Goal: Task Accomplishment & Management: Use online tool/utility

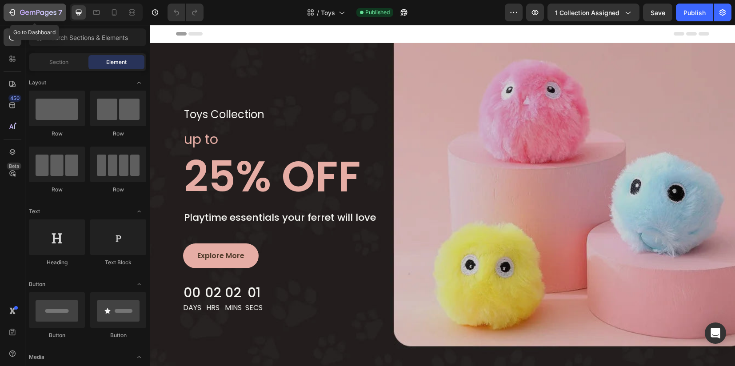
click at [20, 14] on icon "button" at bounding box center [38, 13] width 36 height 8
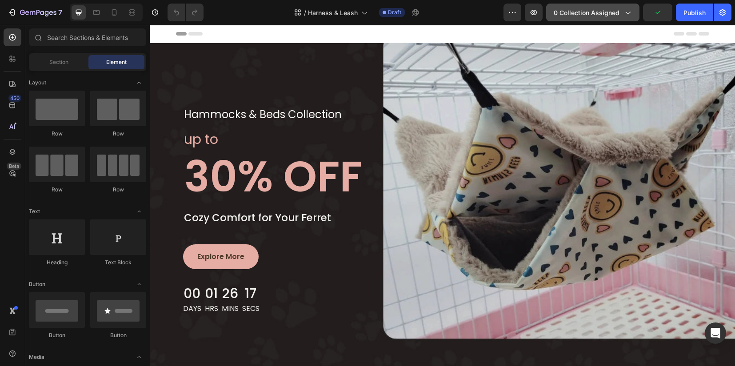
click at [602, 21] on div "7 Version history / Harness & Leash Draft Preview 0 collection assigned Publish" at bounding box center [367, 12] width 735 height 25
click at [599, 18] on button "0 collection assigned" at bounding box center [592, 13] width 93 height 18
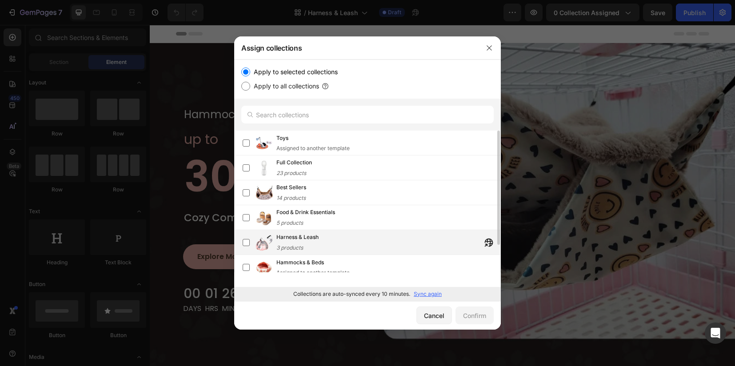
click at [294, 244] on span "3 products" at bounding box center [289, 247] width 27 height 7
click at [476, 318] on div "Confirm" at bounding box center [474, 315] width 23 height 9
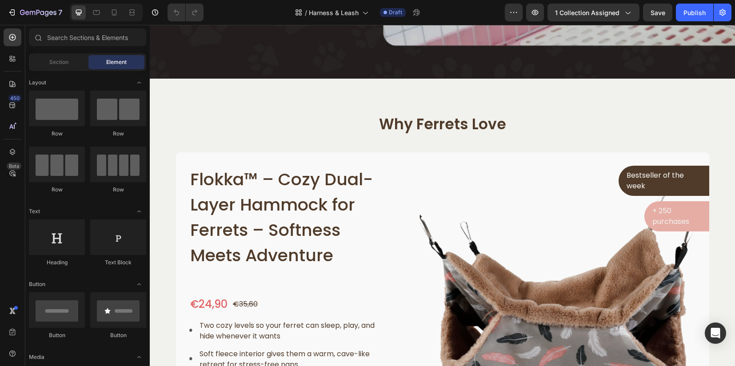
scroll to position [333, 0]
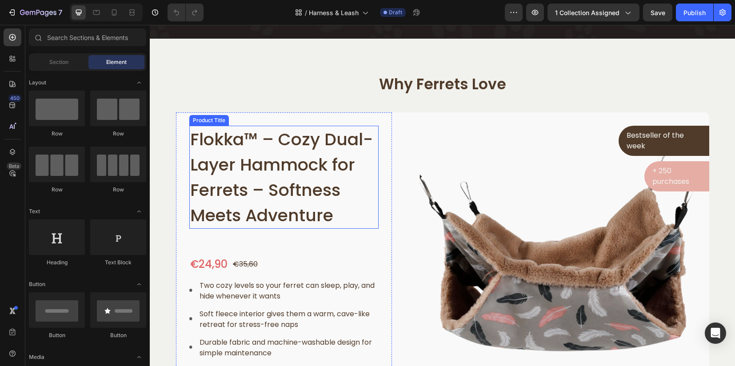
click at [258, 153] on h1 "Flokka™ – Cozy Dual-Layer Hammock for Ferrets – Softness Meets Adventure" at bounding box center [284, 177] width 190 height 103
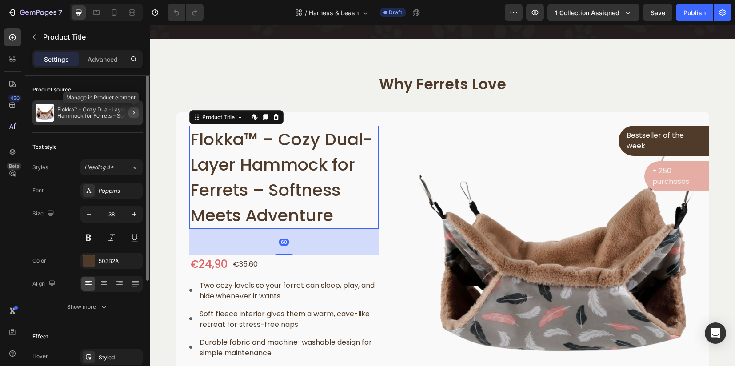
click at [134, 111] on icon "button" at bounding box center [133, 112] width 7 height 7
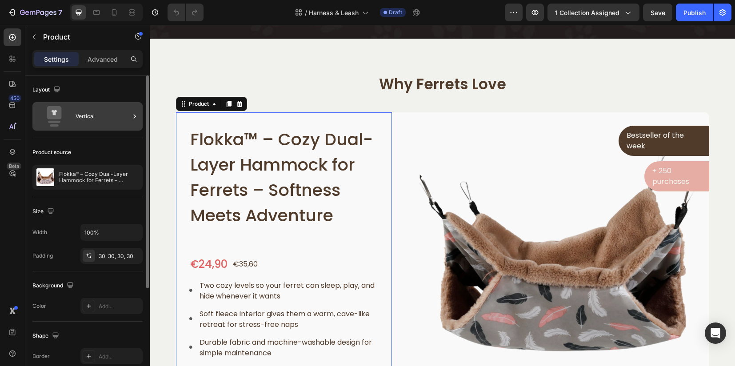
click at [134, 115] on icon at bounding box center [134, 116] width 9 height 9
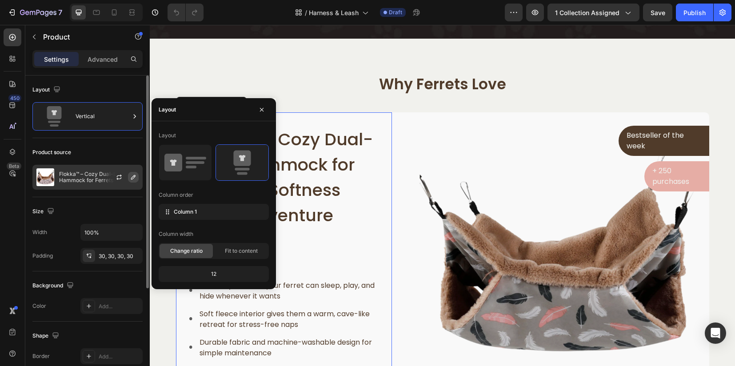
click at [137, 178] on button "button" at bounding box center [133, 177] width 11 height 11
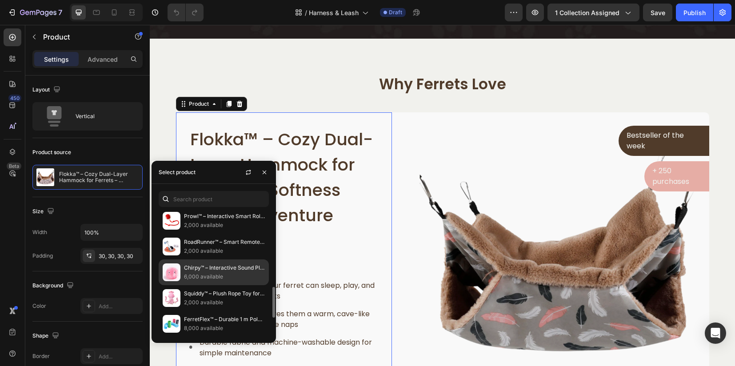
scroll to position [368, 0]
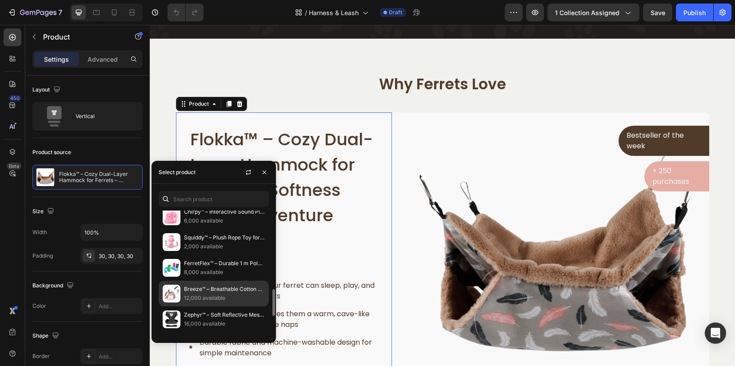
click at [212, 294] on p "12,000 available" at bounding box center [224, 298] width 81 height 9
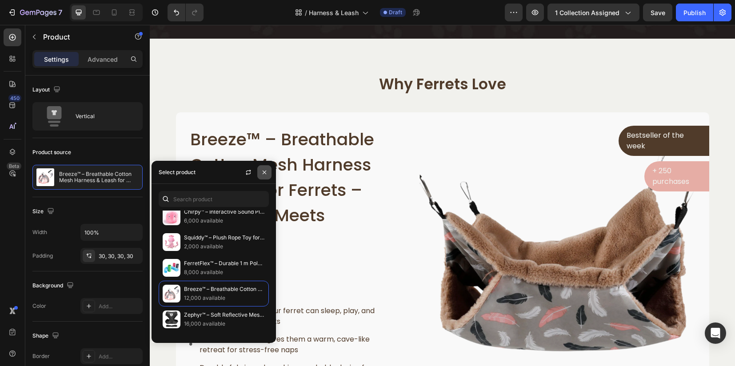
click at [265, 171] on icon "button" at bounding box center [265, 172] width 4 height 4
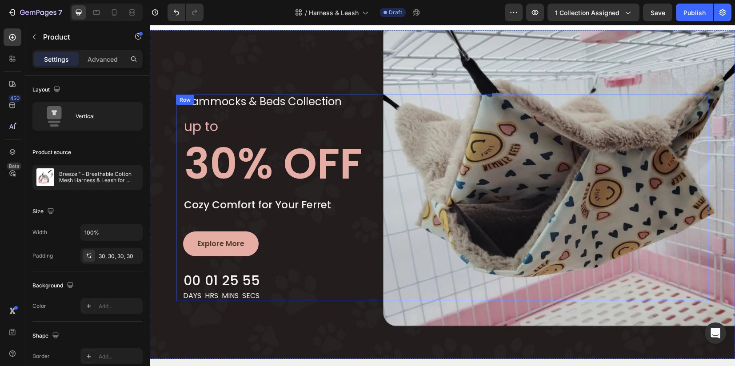
scroll to position [56, 0]
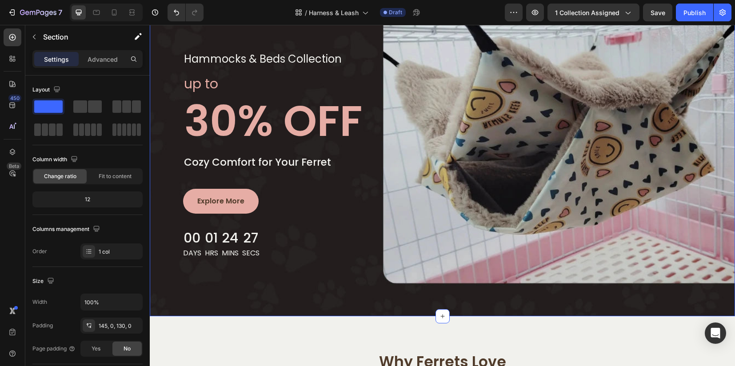
click at [322, 287] on div "hammocks & beds collection Text block Row up to Text block 30% OFF Heading Cozy…" at bounding box center [442, 152] width 585 height 329
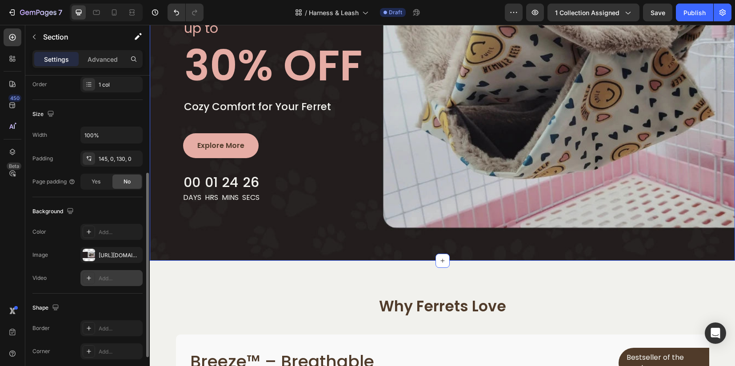
scroll to position [223, 0]
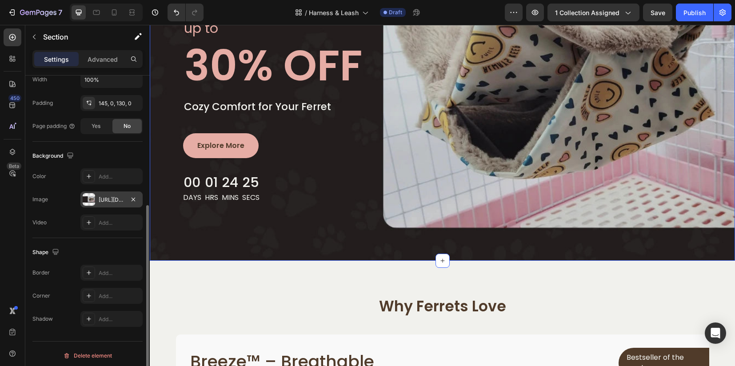
click at [106, 196] on div "[URL][DOMAIN_NAME]" at bounding box center [112, 200] width 26 height 8
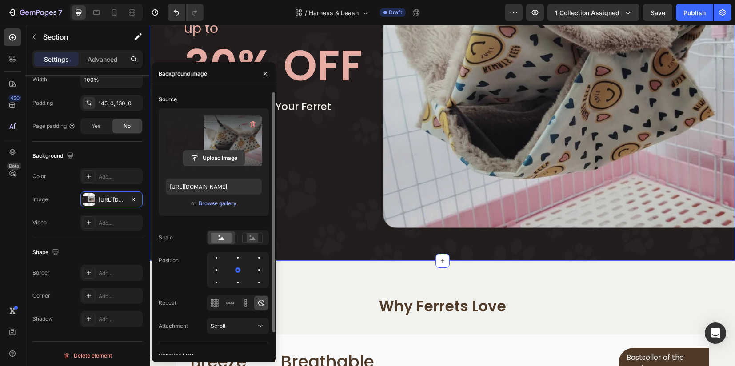
click at [210, 159] on input "file" at bounding box center [213, 158] width 61 height 15
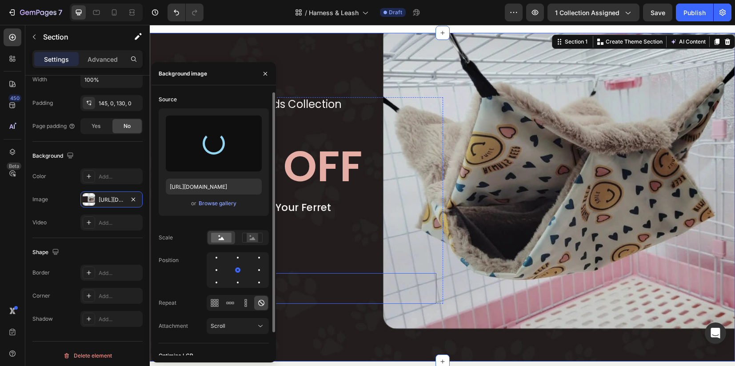
scroll to position [0, 0]
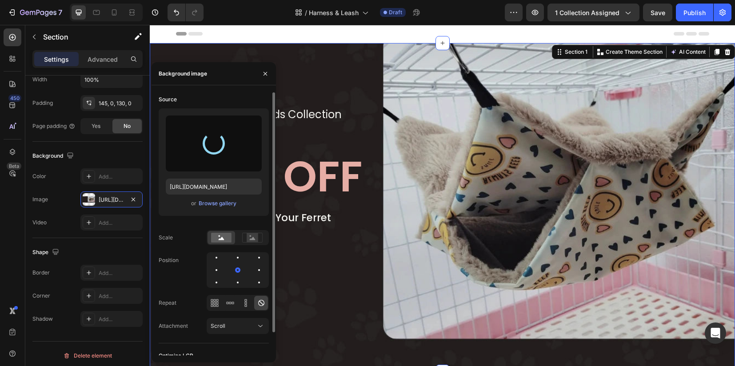
type input "https://cdn.shopify.com/s/files/1/0912/1346/3925/files/gempages_572635729960633…"
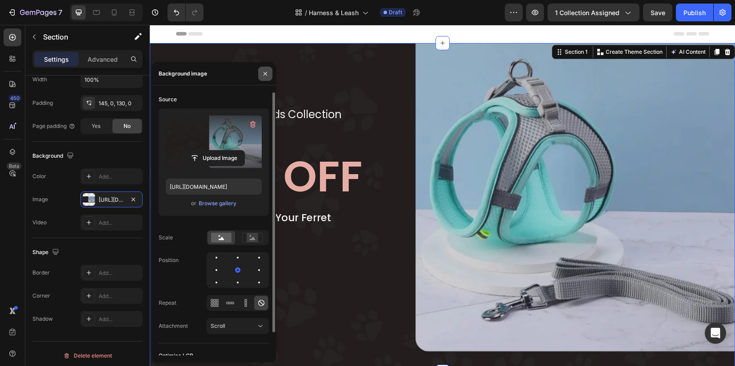
click at [267, 73] on icon "button" at bounding box center [265, 73] width 7 height 7
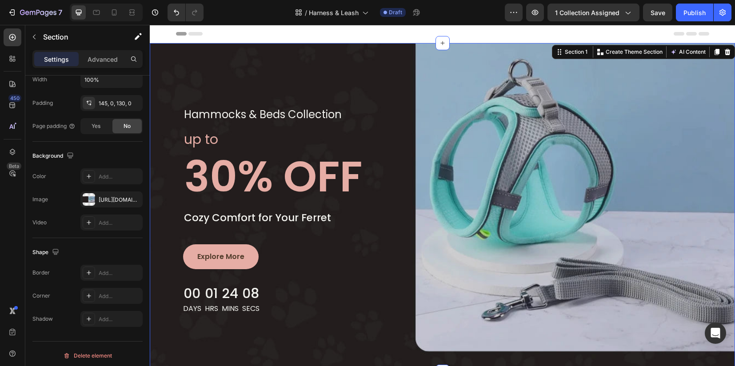
click at [366, 68] on div "hammocks & beds collection Text block Row up to Text block 30% OFF Heading Cozy…" at bounding box center [442, 207] width 585 height 329
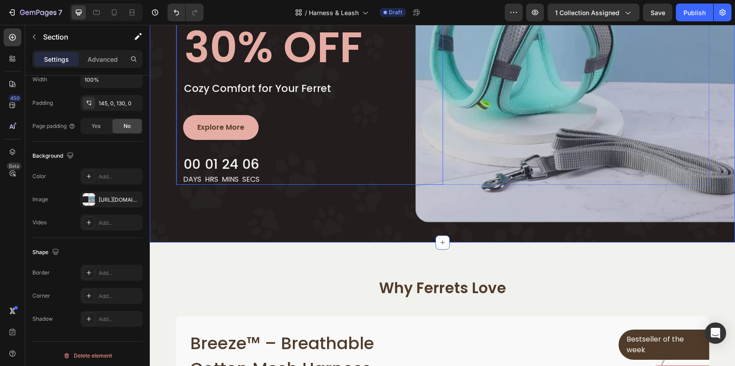
scroll to position [167, 0]
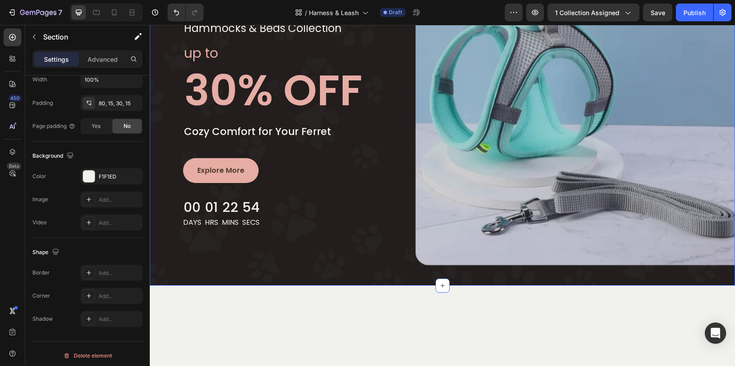
scroll to position [111, 0]
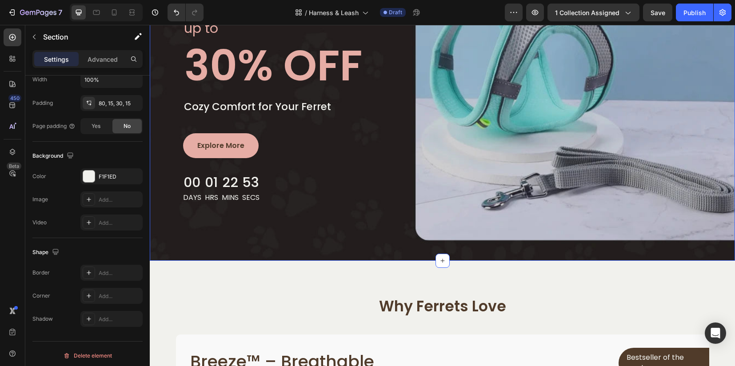
click at [205, 230] on div "hammocks & beds collection Text block Row up to Text block 30% OFF Heading Cozy…" at bounding box center [442, 96] width 585 height 329
click at [91, 198] on div at bounding box center [89, 199] width 12 height 12
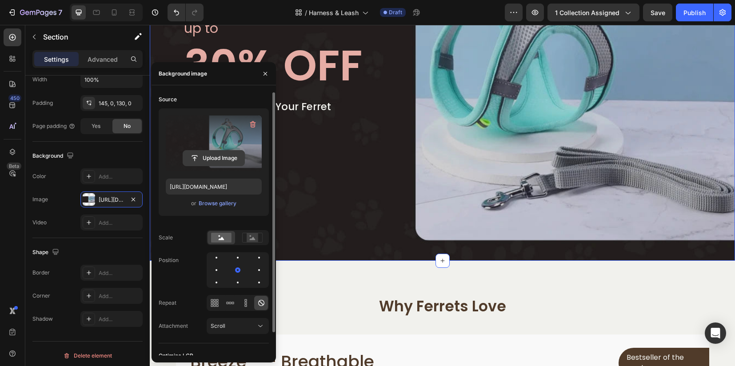
click at [201, 158] on input "file" at bounding box center [213, 158] width 61 height 15
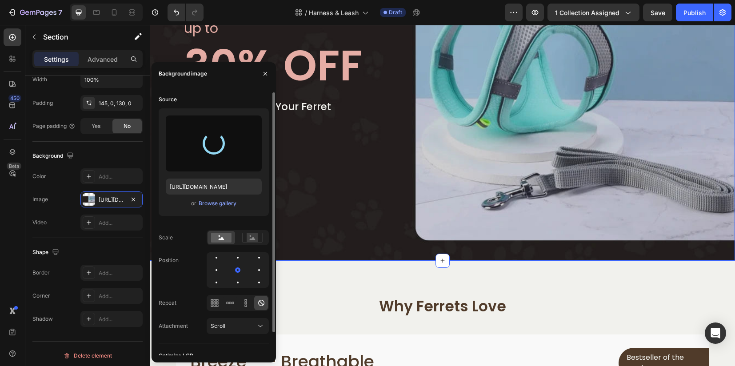
type input "https://cdn.shopify.com/s/files/1/0912/1346/3925/files/gempages_572635729960633…"
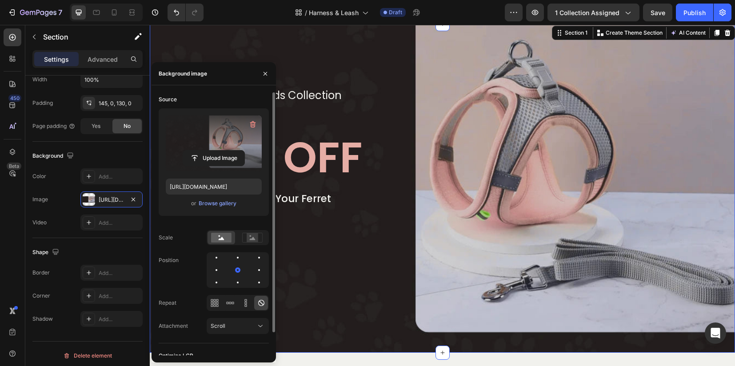
scroll to position [0, 0]
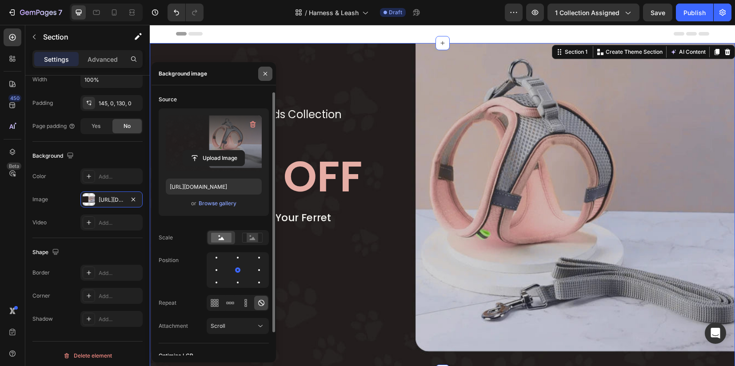
click at [262, 76] on icon "button" at bounding box center [265, 73] width 7 height 7
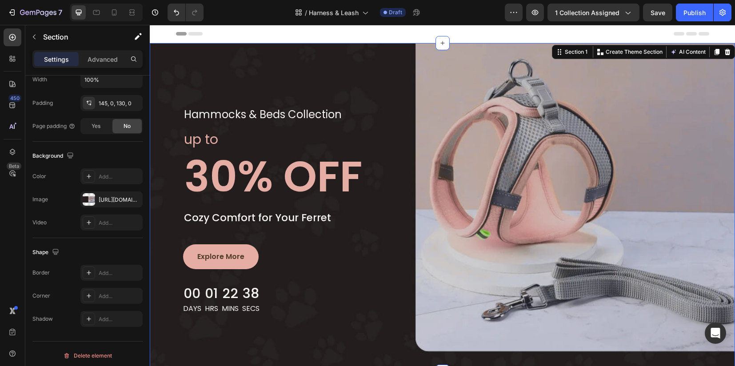
click at [357, 72] on div "hammocks & beds collection Text block Row up to Text block 30% OFF Heading Cozy…" at bounding box center [442, 207] width 585 height 329
click at [241, 104] on div "hammocks & beds collection Text block Row up to Text block 30% OFF Heading Cozy…" at bounding box center [442, 207] width 585 height 329
click at [243, 113] on p "hammocks & beds collection" at bounding box center [263, 114] width 158 height 13
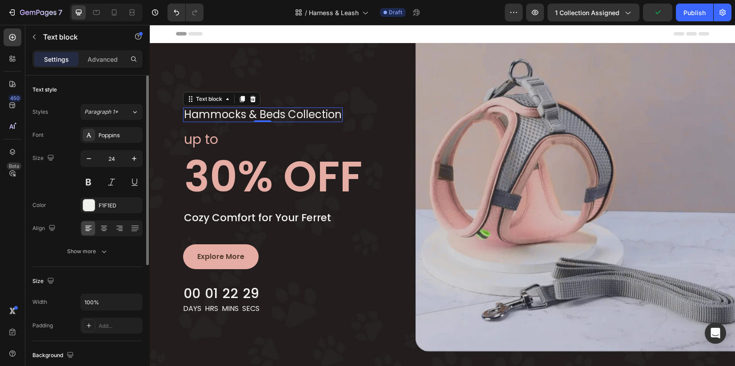
click at [249, 115] on p "hammocks & beds collection" at bounding box center [263, 114] width 158 height 13
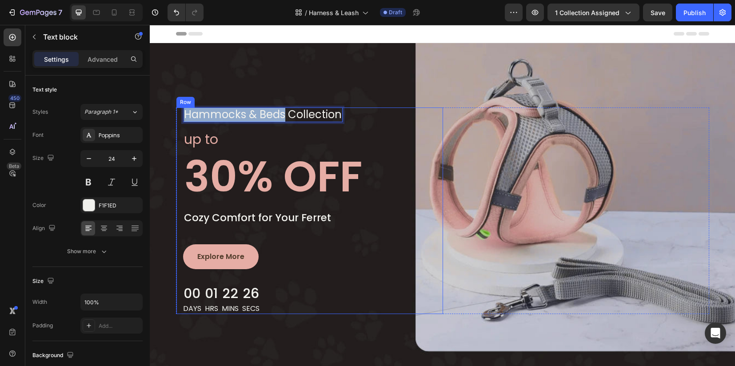
drag, startPoint x: 279, startPoint y: 113, endPoint x: 177, endPoint y: 116, distance: 102.2
click at [177, 116] on div "hammocks & beds collection Text block 0 Row up to Text block 30% OFF Heading Co…" at bounding box center [309, 210] width 267 height 207
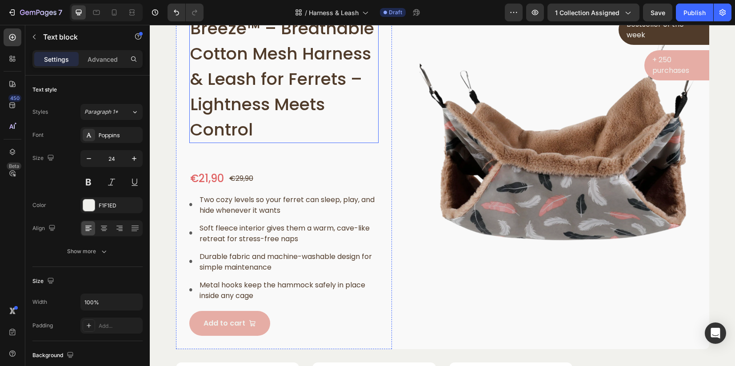
click at [195, 59] on h1 "Breeze™ – Breathable Cotton Mesh Harness & Leash for Ferrets – Lightness Meets …" at bounding box center [284, 79] width 190 height 128
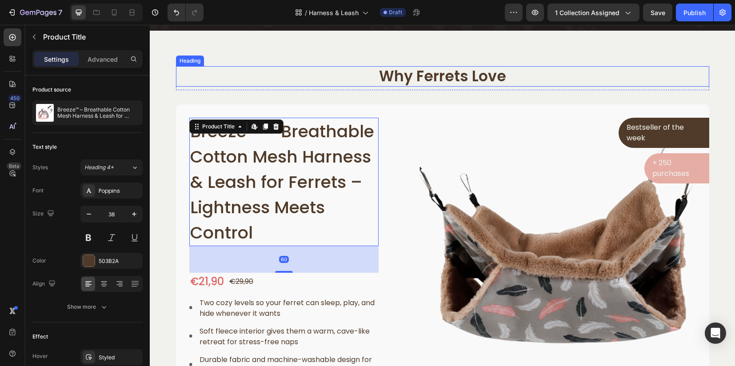
scroll to position [333, 0]
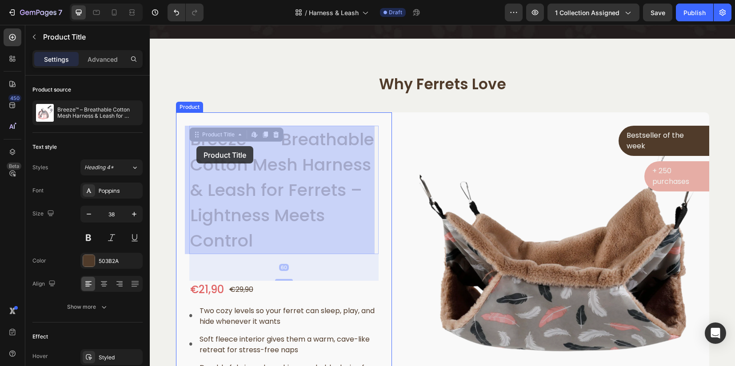
drag, startPoint x: 187, startPoint y: 141, endPoint x: 197, endPoint y: 145, distance: 10.6
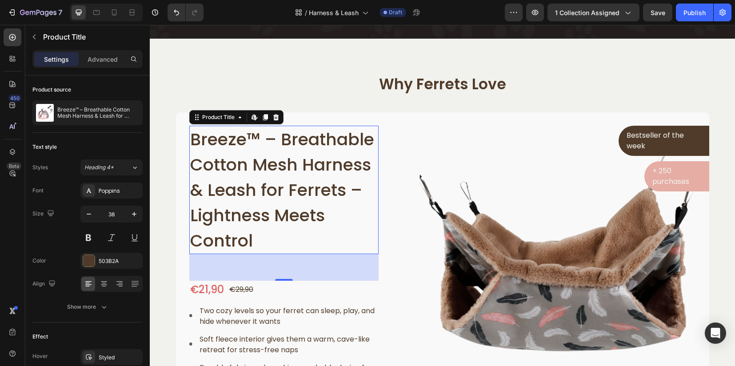
click at [206, 148] on h1 "Breeze™ – Breathable Cotton Mesh Harness & Leash for Ferrets – Lightness Meets …" at bounding box center [284, 190] width 190 height 128
click at [190, 136] on h1 "Breeze™ – Breathable Cotton Mesh Harness & Leash for Ferrets – Lightness Meets …" at bounding box center [284, 190] width 190 height 128
click at [210, 119] on div "Product Title" at bounding box center [218, 117] width 36 height 8
click at [520, 320] on img at bounding box center [557, 263] width 303 height 303
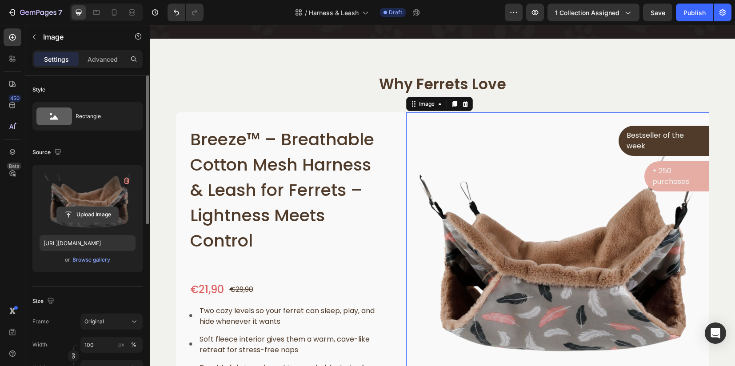
click at [84, 220] on input "file" at bounding box center [87, 214] width 61 height 15
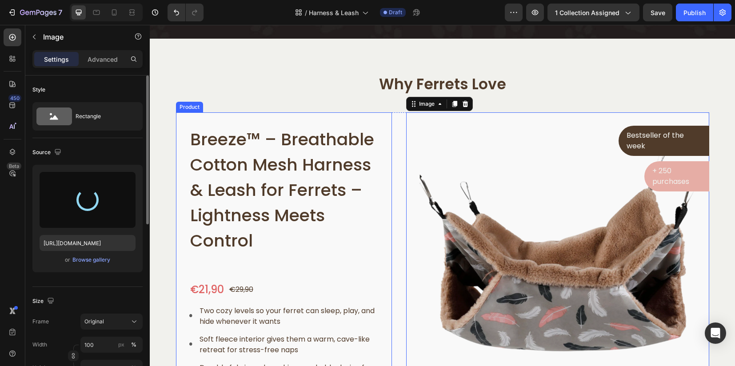
type input "https://cdn.shopify.com/s/files/1/0912/1346/3925/files/gempages_572635729960633…"
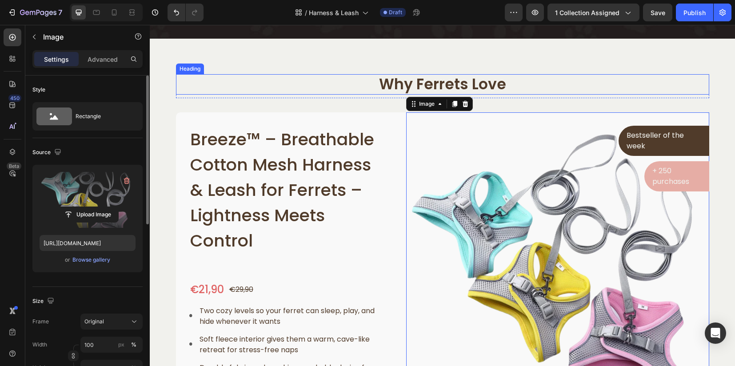
click at [591, 74] on h2 "Why Ferrets Love" at bounding box center [442, 84] width 533 height 21
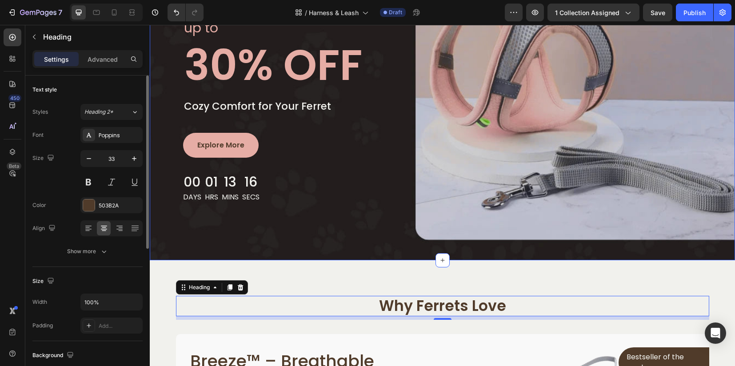
scroll to position [0, 0]
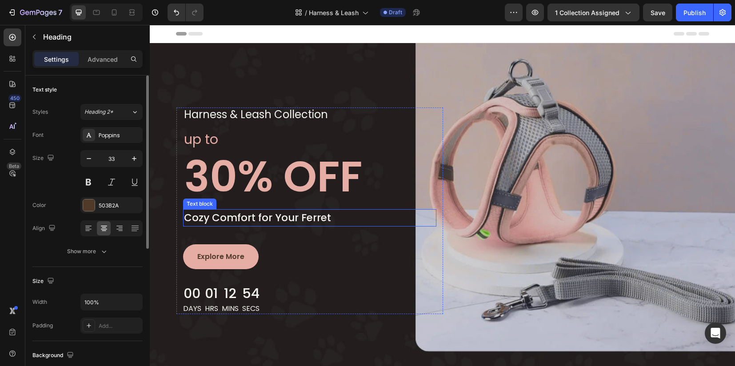
click at [227, 214] on p "Cozy Comfort for Your Ferret" at bounding box center [309, 218] width 251 height 16
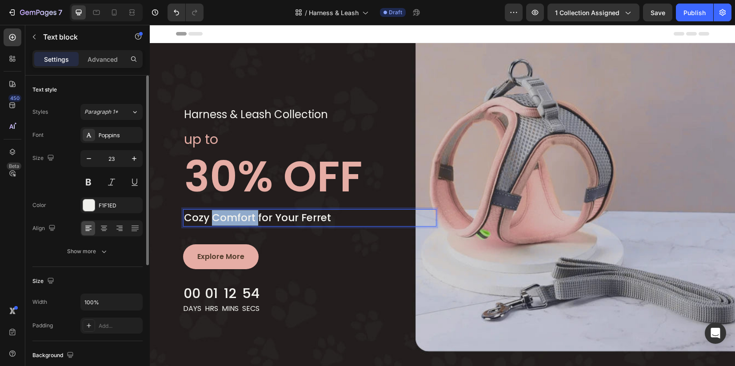
click at [227, 214] on p "Cozy Comfort for Your Ferret" at bounding box center [309, 218] width 251 height 16
click at [87, 163] on button "button" at bounding box center [89, 159] width 16 height 16
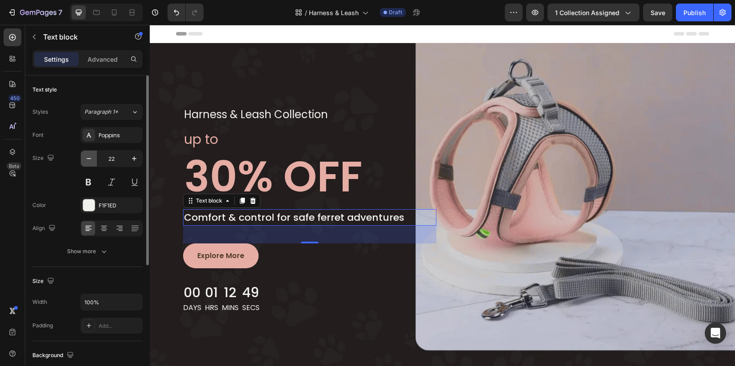
click at [88, 162] on icon "button" at bounding box center [88, 158] width 9 height 9
type input "21"
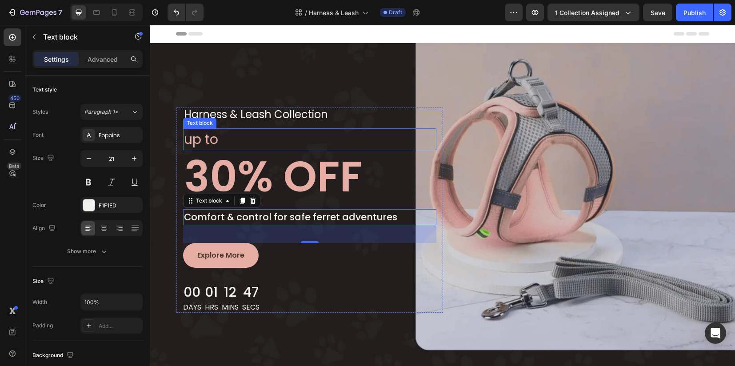
click at [386, 131] on p "up to" at bounding box center [309, 139] width 251 height 20
click at [311, 215] on p "Comfort & control for safe ferret adventures" at bounding box center [309, 217] width 251 height 14
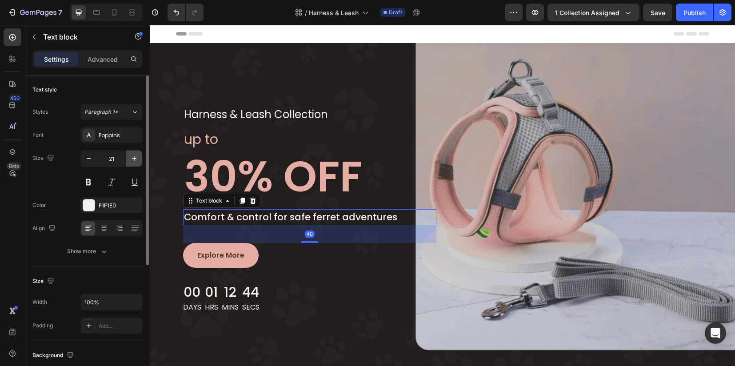
click at [131, 162] on icon "button" at bounding box center [134, 158] width 9 height 9
type input "22"
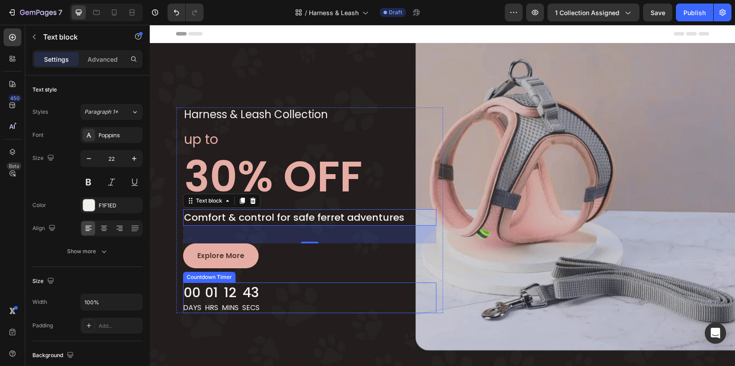
click at [383, 283] on div "00 Days 01 Hrs 12 Mins 43 Secs" at bounding box center [309, 298] width 253 height 31
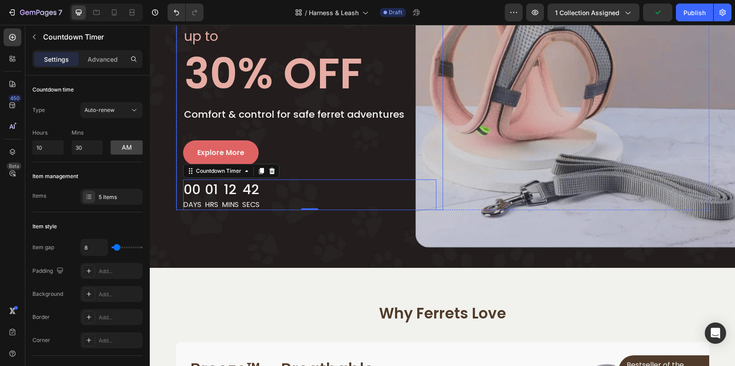
scroll to position [111, 0]
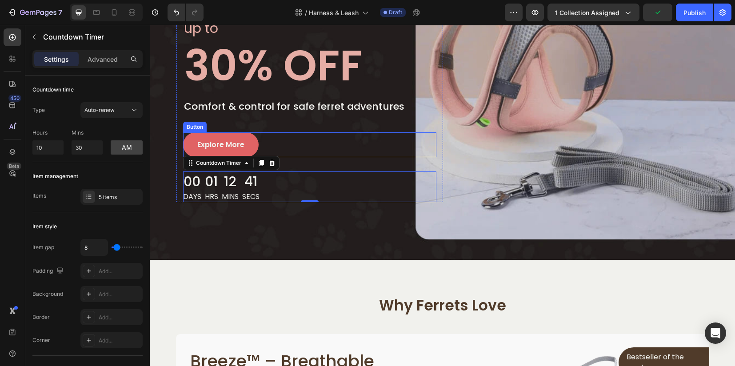
click at [245, 152] on link "Explore More" at bounding box center [221, 144] width 76 height 25
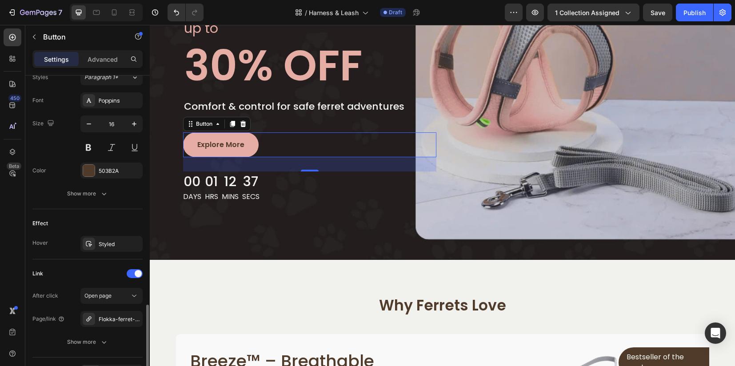
scroll to position [388, 0]
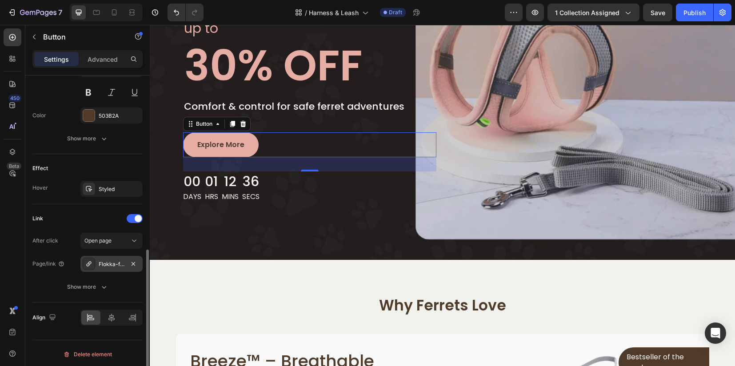
click at [114, 267] on div "Flokka-ferret-hammock-dual-layer-bed" at bounding box center [111, 264] width 62 height 16
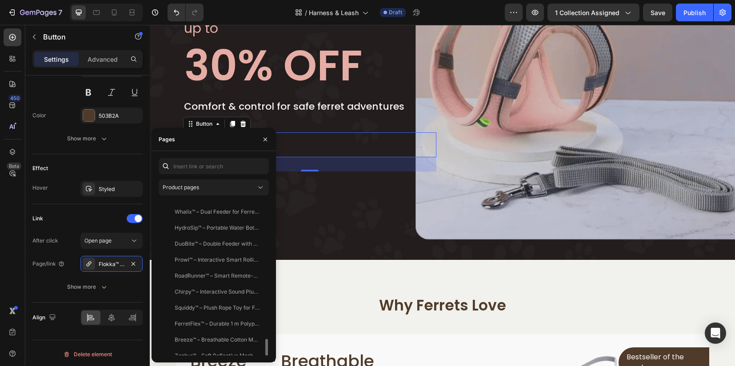
scroll to position [196, 0]
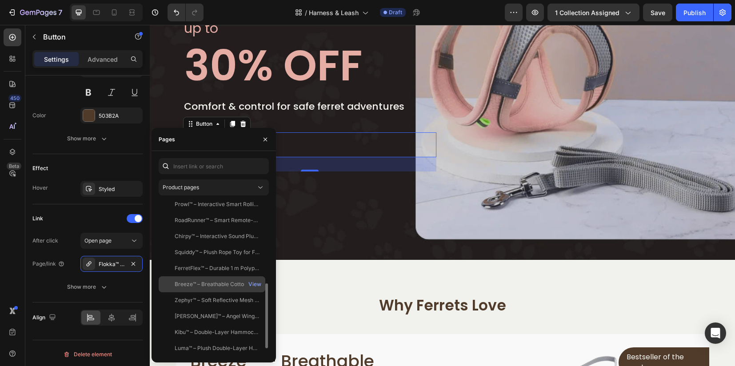
click at [202, 286] on div "Breeze™ – Breathable Cotton Mesh Harness & Leash for Ferrets – Lightness Meets …" at bounding box center [217, 284] width 85 height 8
click at [263, 141] on icon "button" at bounding box center [265, 139] width 7 height 7
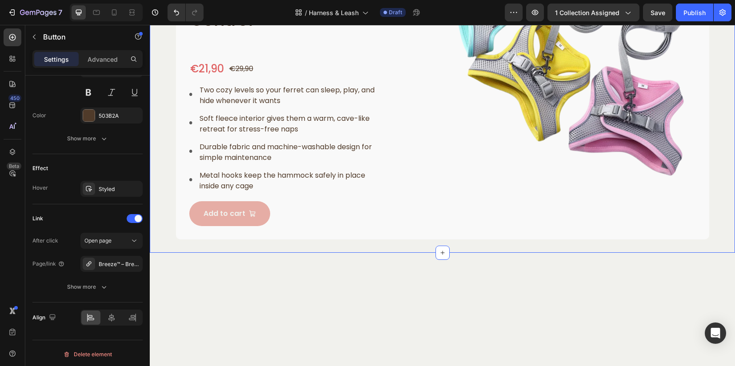
scroll to position [555, 0]
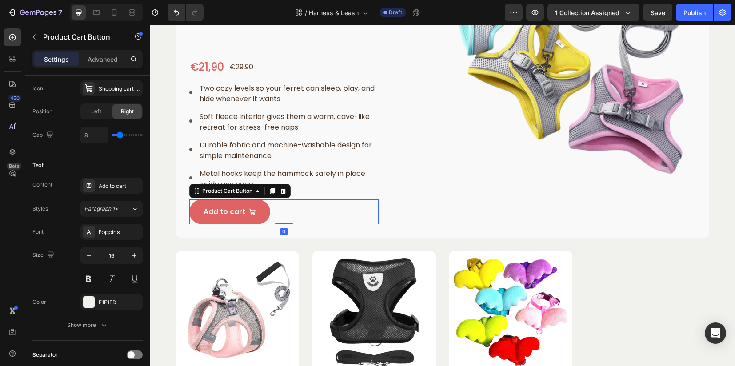
click at [212, 220] on button "Add to cart" at bounding box center [229, 211] width 81 height 25
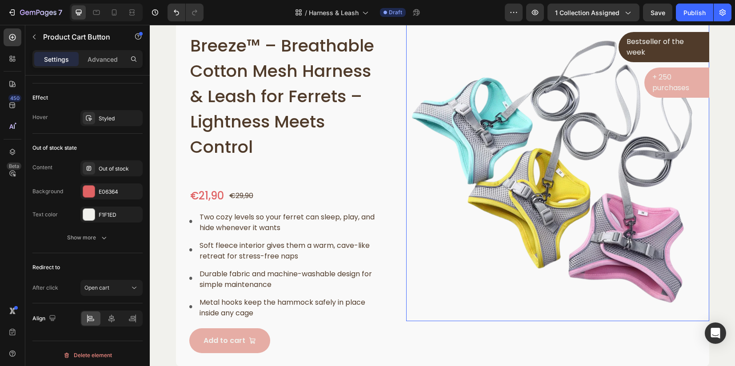
scroll to position [441, 0]
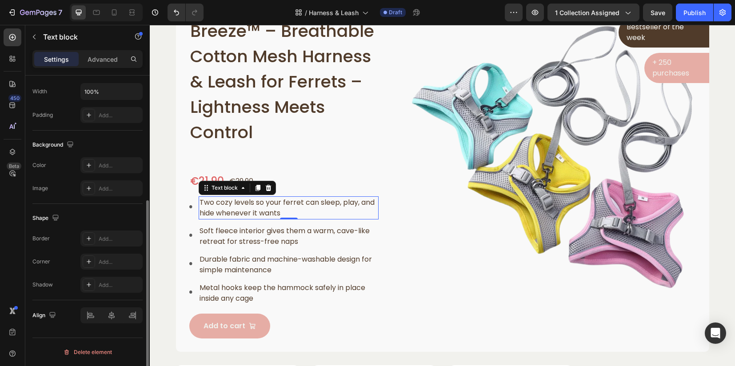
click at [248, 211] on p "Two cozy levels so your ferret can sleep, play, and hide whenever it wants" at bounding box center [288, 207] width 178 height 21
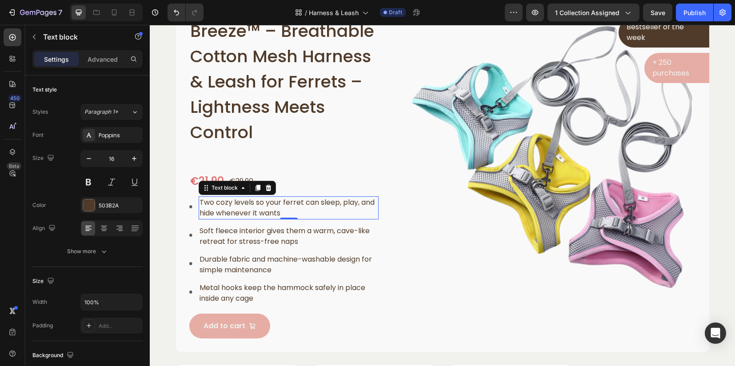
click at [248, 211] on p "Two cozy levels so your ferret can sleep, play, and hide whenever it wants" at bounding box center [288, 207] width 178 height 21
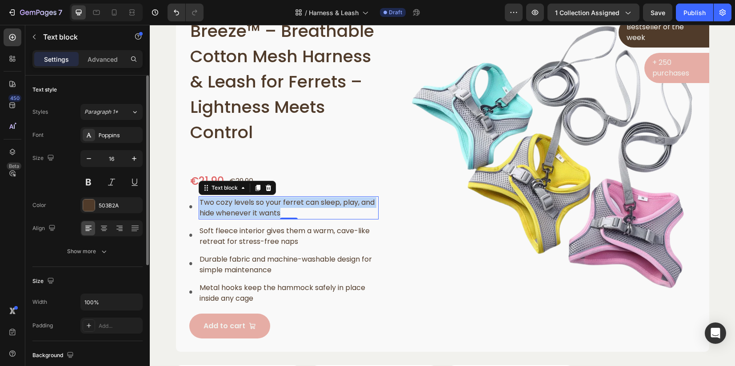
click at [248, 211] on p "Two cozy levels so your ferret can sleep, play, and hide whenever it wants" at bounding box center [288, 207] width 178 height 21
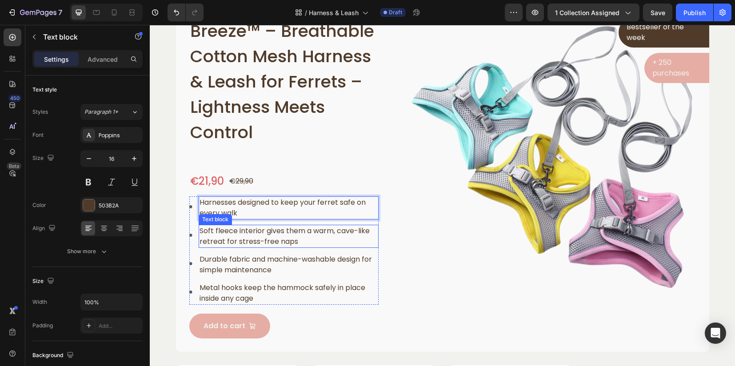
click at [229, 233] on p "Soft fleece interior gives them a warm, cave-like retreat for stress-free naps" at bounding box center [288, 236] width 178 height 21
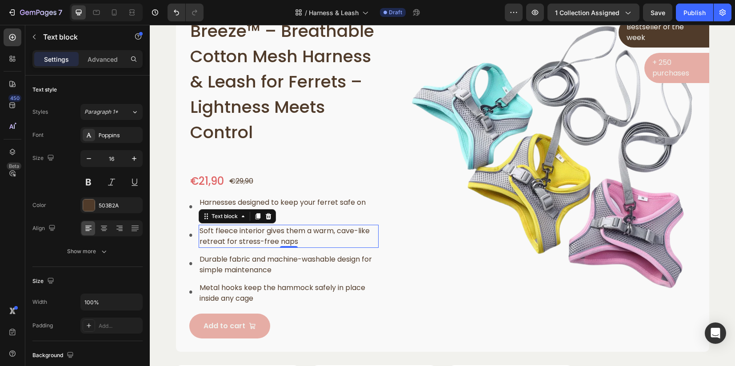
click at [229, 233] on p "Soft fleece interior gives them a warm, cave-like retreat for stress-free naps" at bounding box center [288, 236] width 178 height 21
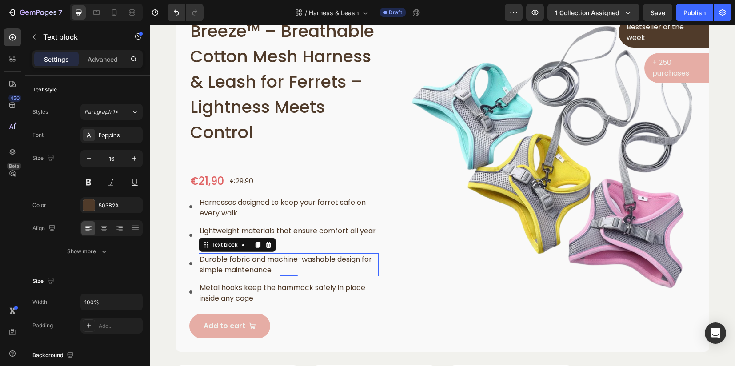
click at [231, 257] on p "Durable fabric and machine-washable design for simple maintenance" at bounding box center [288, 264] width 178 height 21
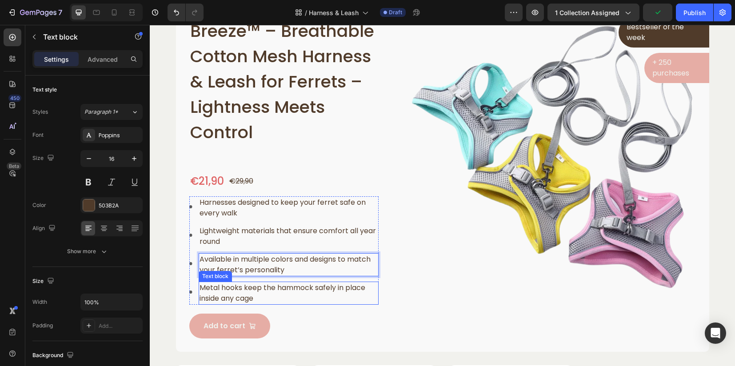
click at [266, 292] on p "Metal hooks keep the hammock safely in place inside any cage" at bounding box center [288, 293] width 178 height 21
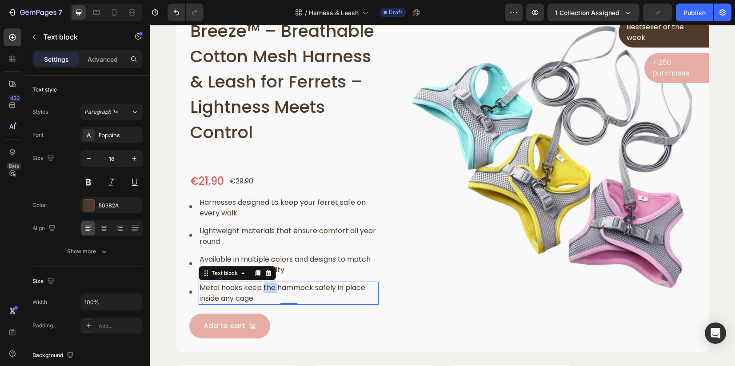
click at [266, 292] on p "Metal hooks keep the hammock safely in place inside any cage" at bounding box center [288, 293] width 178 height 21
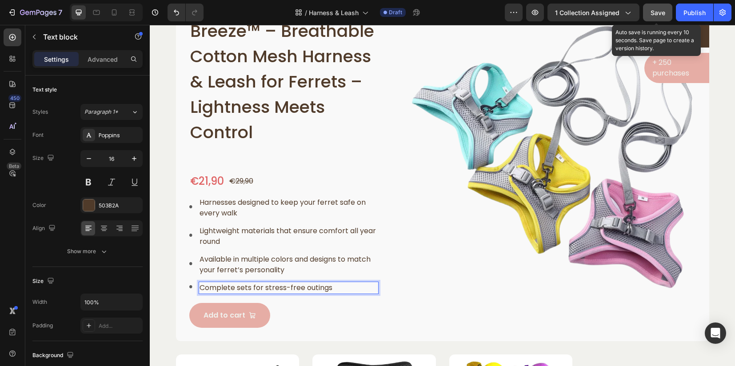
click at [648, 14] on button "Save" at bounding box center [657, 13] width 29 height 18
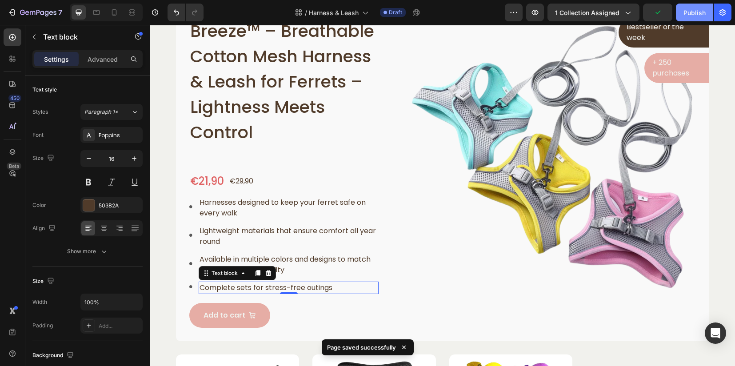
click at [692, 13] on div "Publish" at bounding box center [694, 12] width 22 height 9
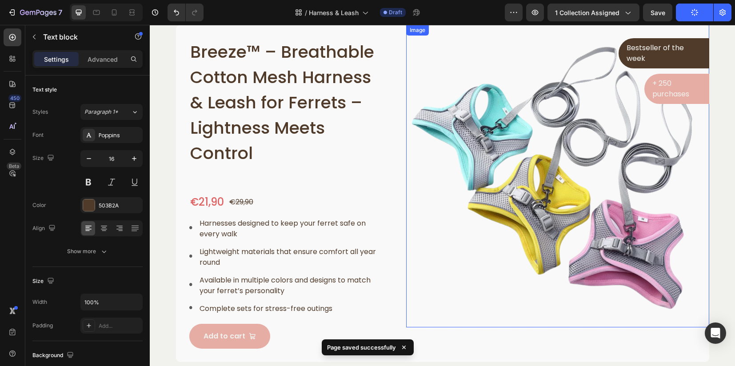
scroll to position [444, 0]
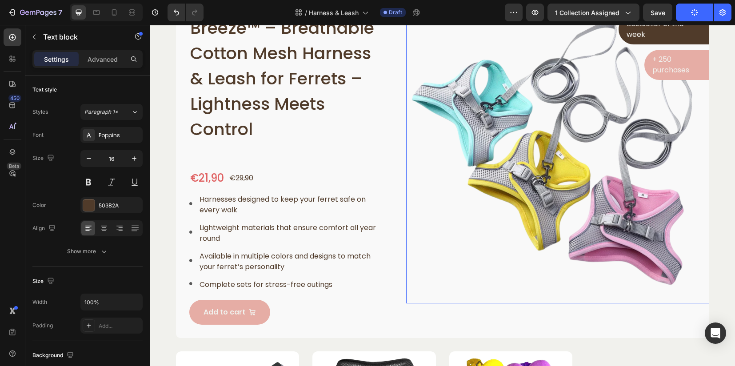
click at [529, 148] on img at bounding box center [557, 152] width 303 height 303
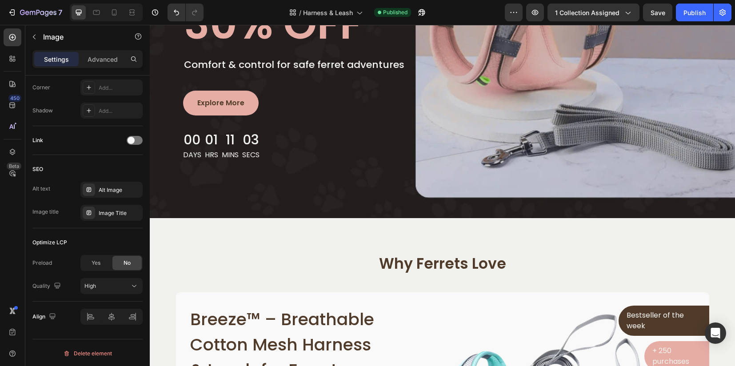
scroll to position [0, 0]
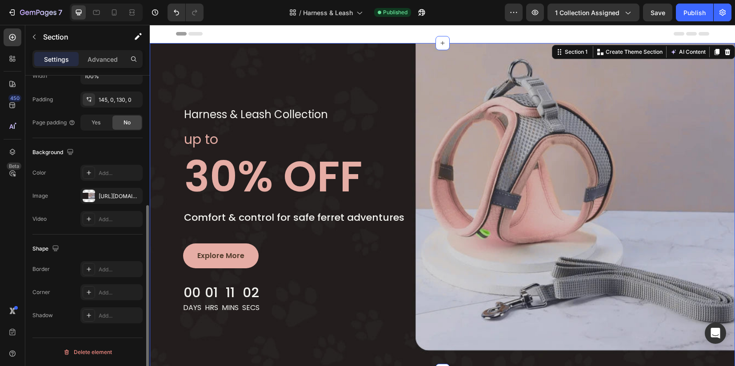
click at [327, 349] on div "harness & leash collection Text block Row up to Text block 30% OFF Heading Comf…" at bounding box center [442, 207] width 585 height 328
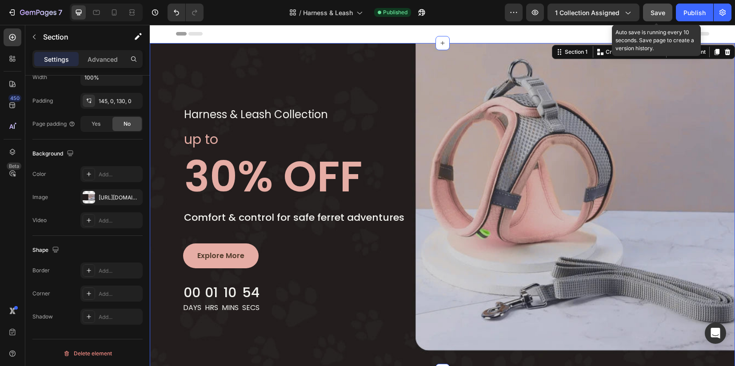
click at [653, 10] on span "Save" at bounding box center [657, 13] width 15 height 8
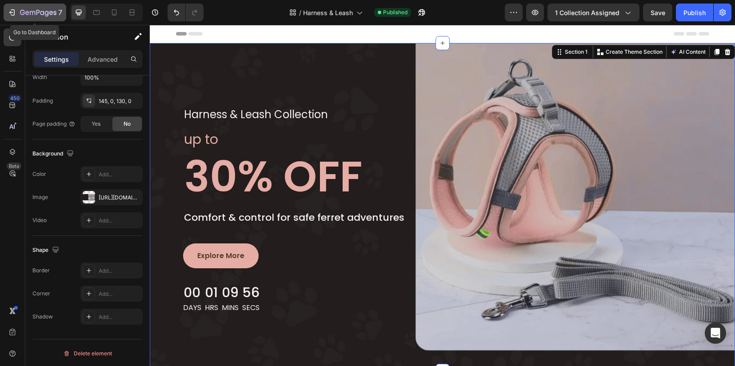
click at [47, 15] on icon "button" at bounding box center [47, 14] width 4 height 6
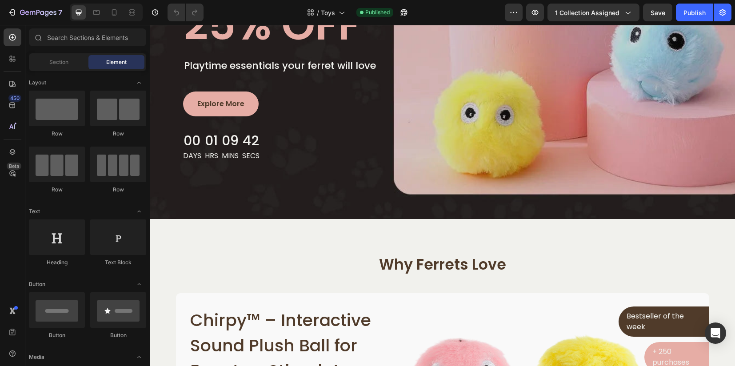
scroll to position [167, 0]
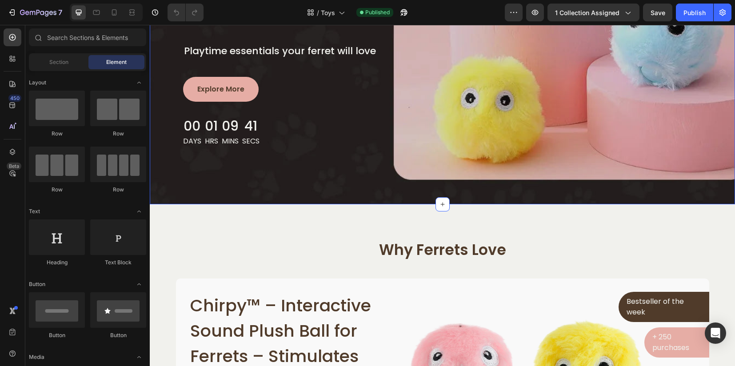
click at [324, 193] on div "toys collection Text block Row up to Text block 25% OFF Heading Playtime essent…" at bounding box center [442, 41] width 585 height 328
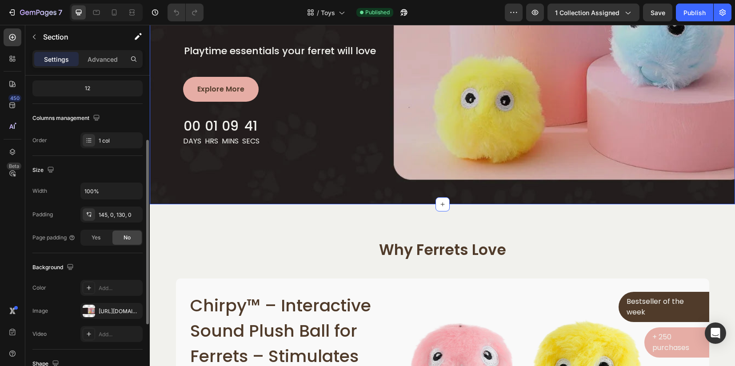
scroll to position [223, 0]
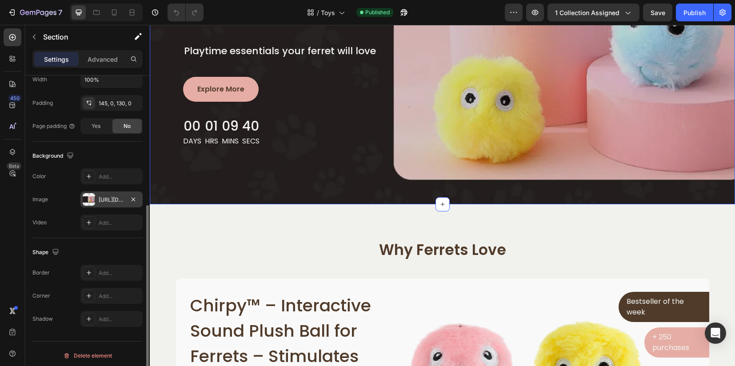
click at [92, 199] on div at bounding box center [89, 199] width 12 height 12
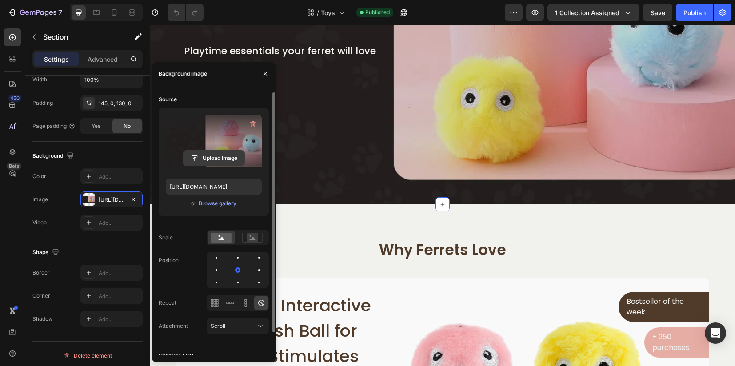
click at [208, 159] on input "file" at bounding box center [213, 158] width 61 height 15
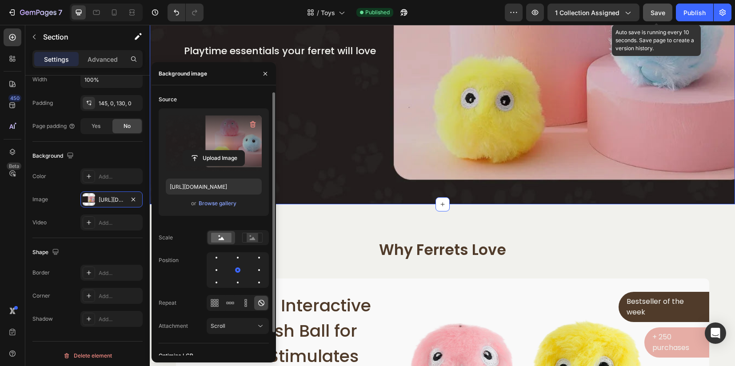
click at [651, 16] on div "Save" at bounding box center [657, 12] width 15 height 9
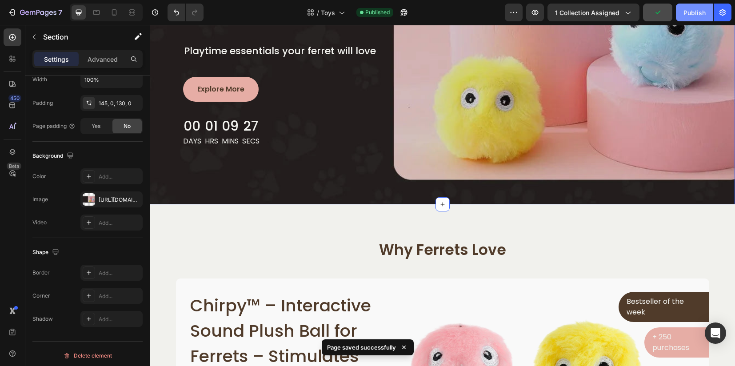
click at [695, 14] on div "Publish" at bounding box center [694, 12] width 22 height 9
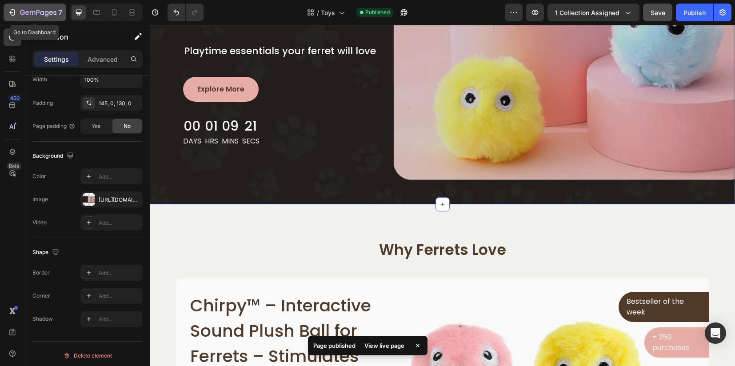
click at [34, 12] on icon "button" at bounding box center [32, 13] width 5 height 4
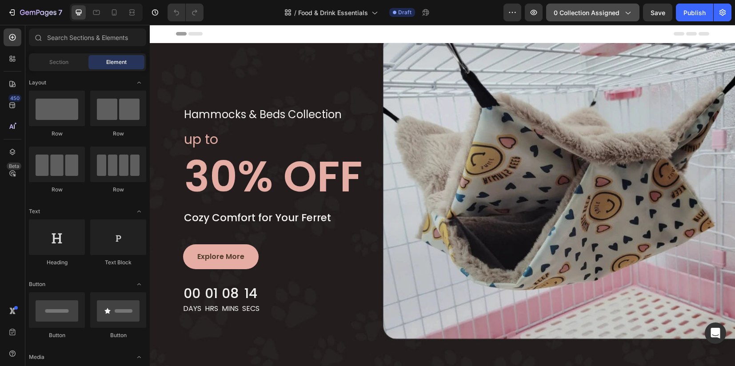
click at [582, 16] on span "0 collection assigned" at bounding box center [586, 12] width 66 height 9
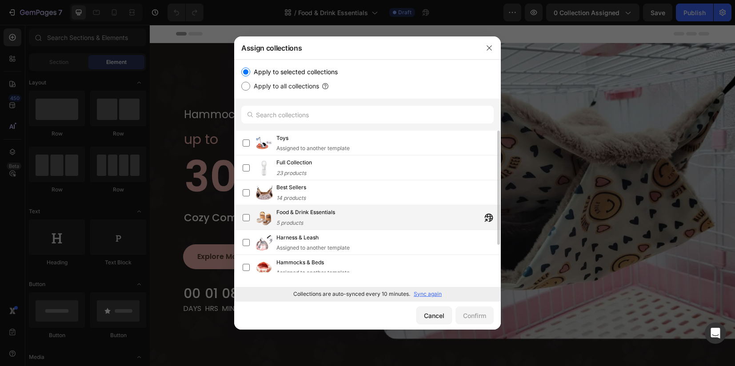
click at [320, 223] on div "Food & Drink Essentials 5 products" at bounding box center [305, 218] width 59 height 20
click at [481, 317] on div "Confirm" at bounding box center [474, 315] width 23 height 9
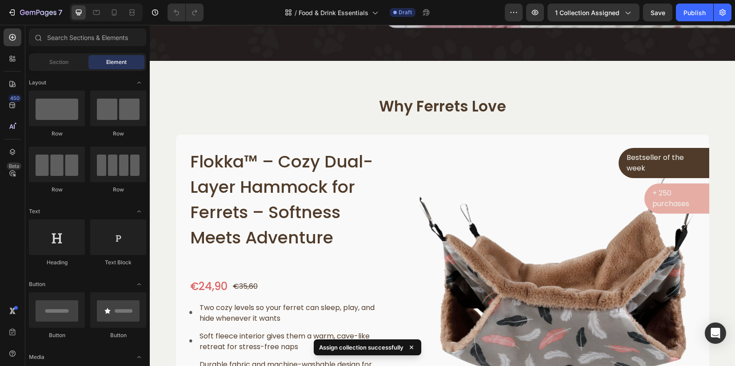
scroll to position [278, 0]
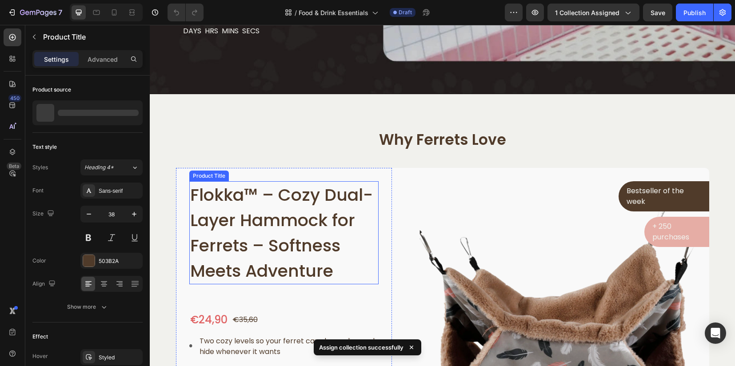
click at [287, 235] on h1 "Flokka™ – Cozy Dual-Layer Hammock for Ferrets – Softness Meets Adventure" at bounding box center [284, 232] width 190 height 103
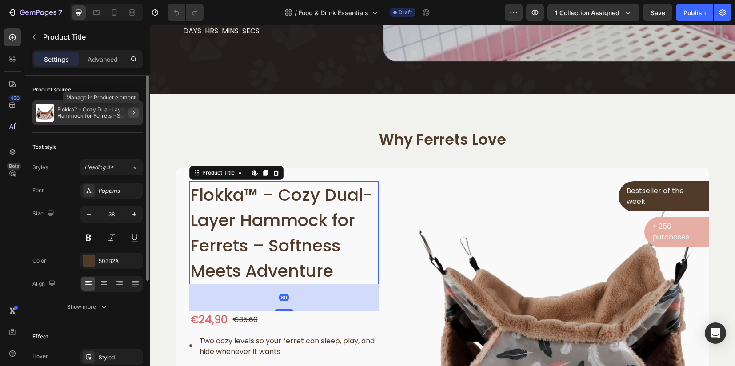
click at [136, 114] on icon "button" at bounding box center [133, 112] width 7 height 7
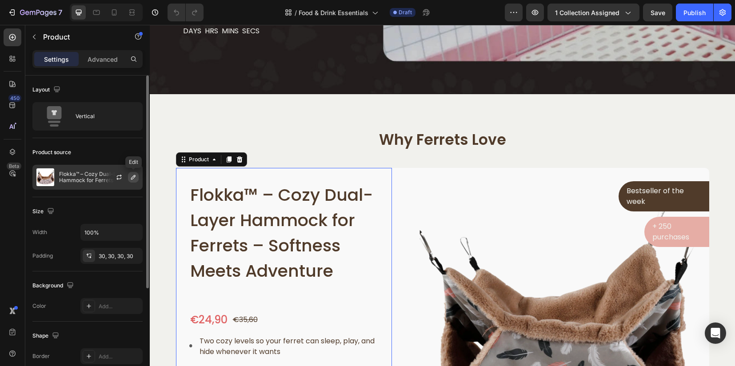
click at [133, 177] on icon "button" at bounding box center [133, 177] width 7 height 7
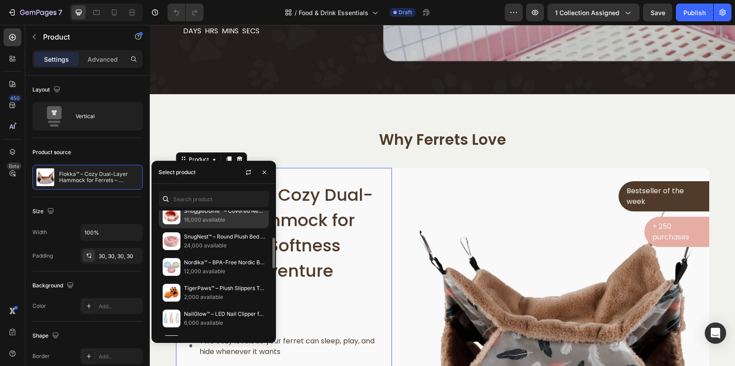
scroll to position [167, 0]
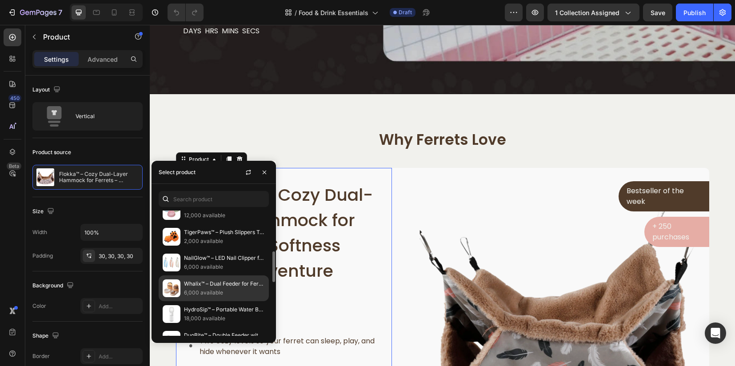
click at [217, 288] on p "6,000 available" at bounding box center [224, 292] width 81 height 9
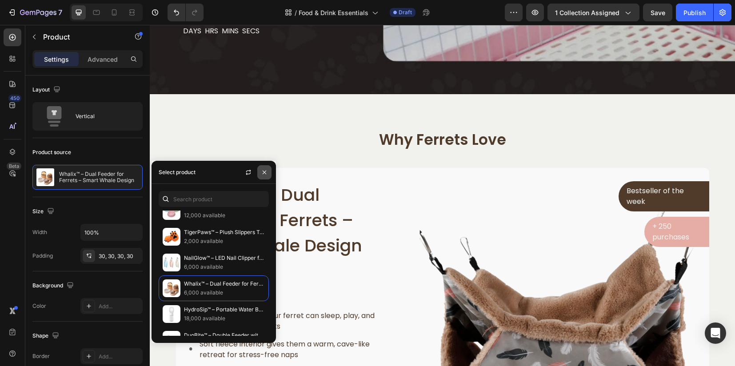
click at [267, 171] on icon "button" at bounding box center [264, 172] width 7 height 7
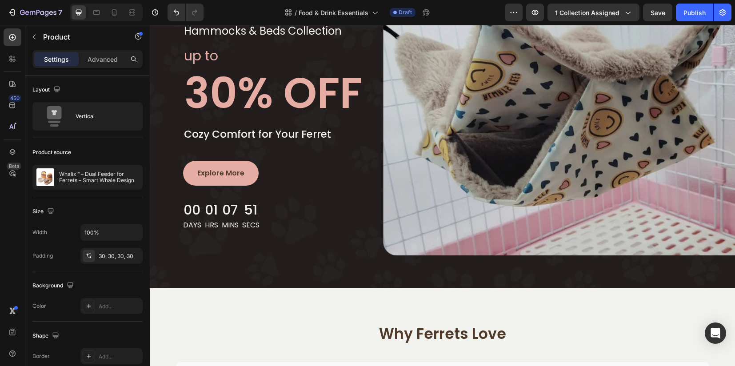
scroll to position [111, 0]
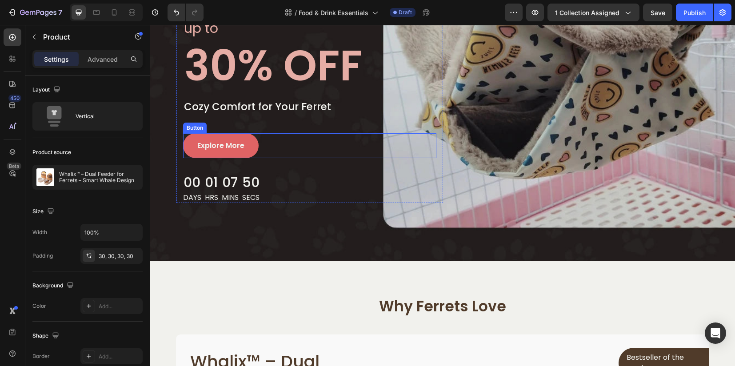
click at [231, 154] on link "Explore More" at bounding box center [221, 145] width 76 height 25
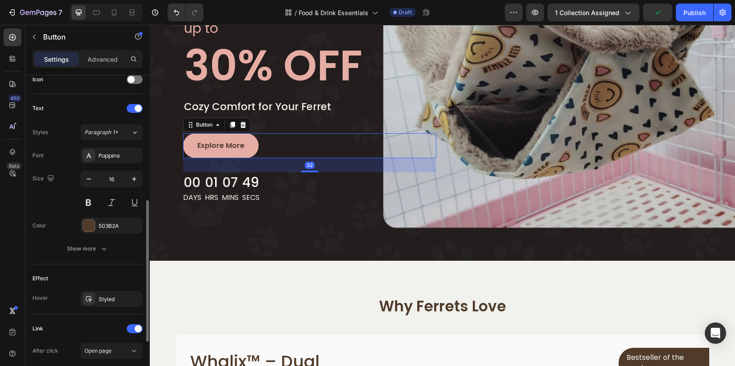
scroll to position [388, 0]
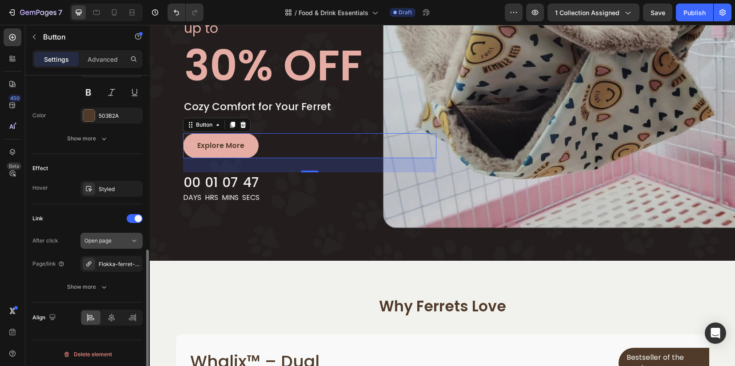
click at [139, 241] on icon at bounding box center [134, 240] width 9 height 9
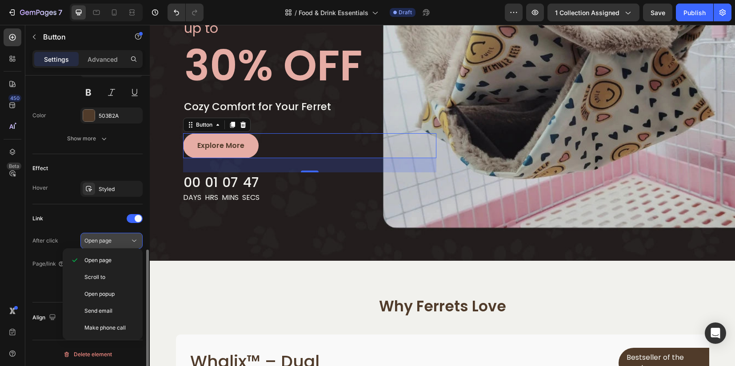
click at [138, 241] on icon at bounding box center [134, 240] width 9 height 9
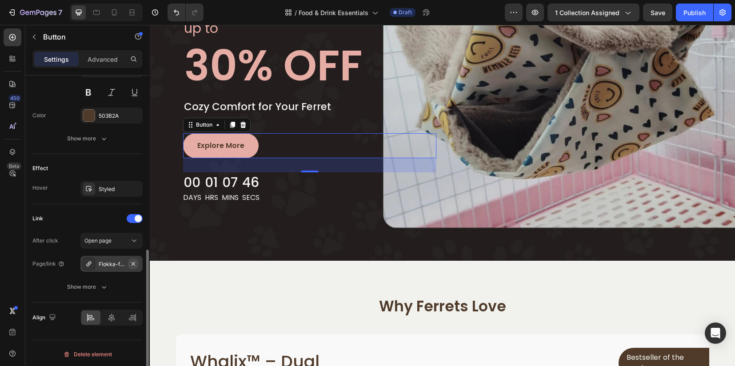
click at [129, 259] on button "button" at bounding box center [133, 264] width 11 height 11
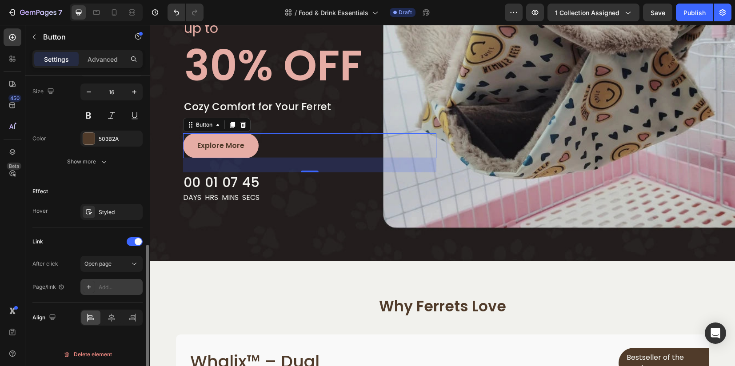
click at [97, 287] on div "Add..." at bounding box center [111, 287] width 62 height 16
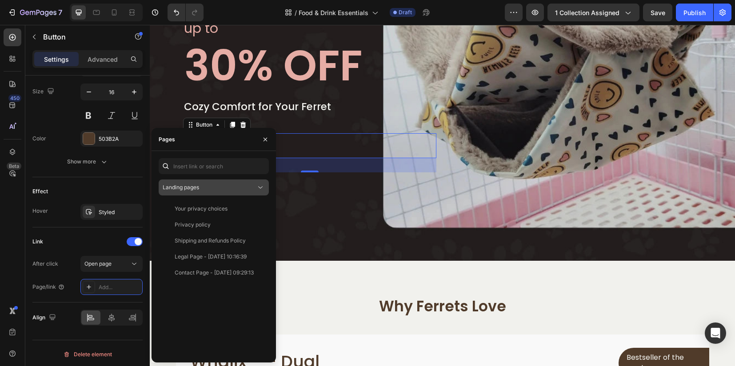
click at [195, 185] on span "Landing pages" at bounding box center [181, 187] width 36 height 7
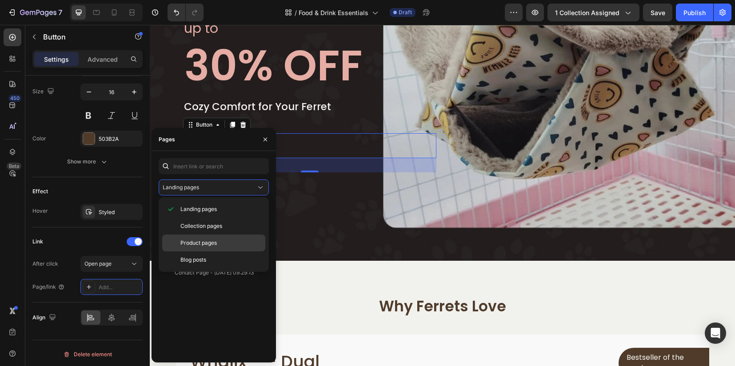
click at [189, 244] on span "Product pages" at bounding box center [198, 243] width 36 height 8
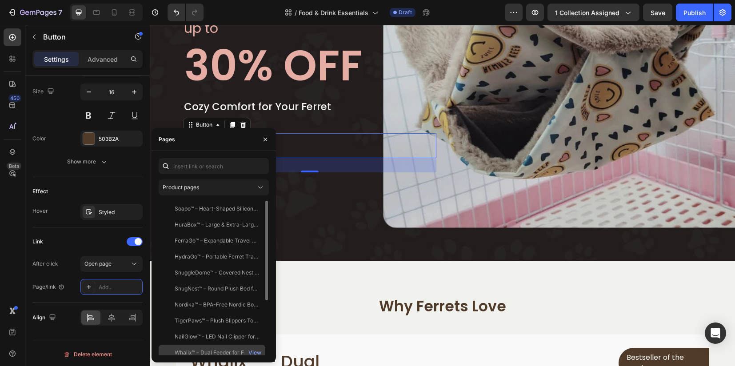
click at [204, 349] on div "Whalix™ – Dual Feeder for Ferrets – Smart Whale Design" at bounding box center [217, 353] width 85 height 8
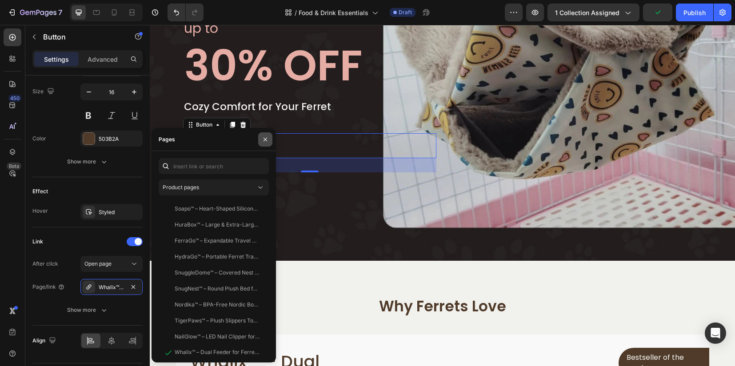
click at [266, 137] on icon "button" at bounding box center [265, 139] width 7 height 7
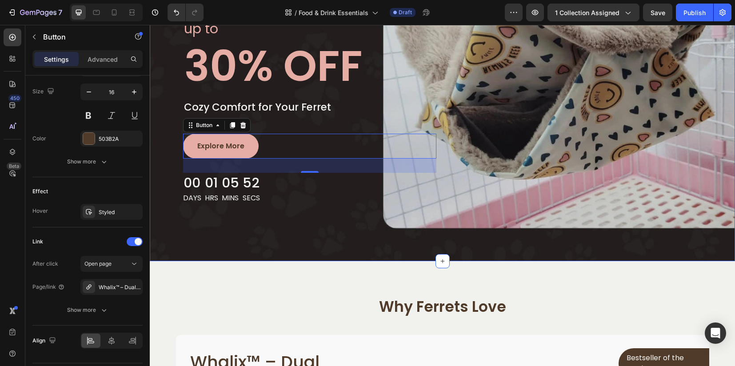
scroll to position [111, 0]
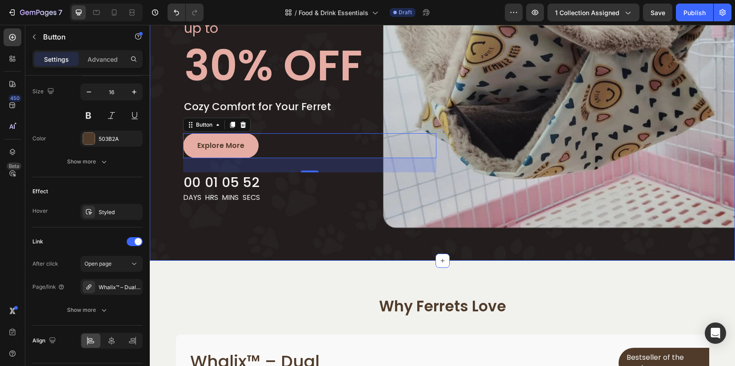
click at [246, 241] on div "hammocks & beds collection Text block Row up to Text block 30% OFF Heading Cozy…" at bounding box center [442, 96] width 585 height 329
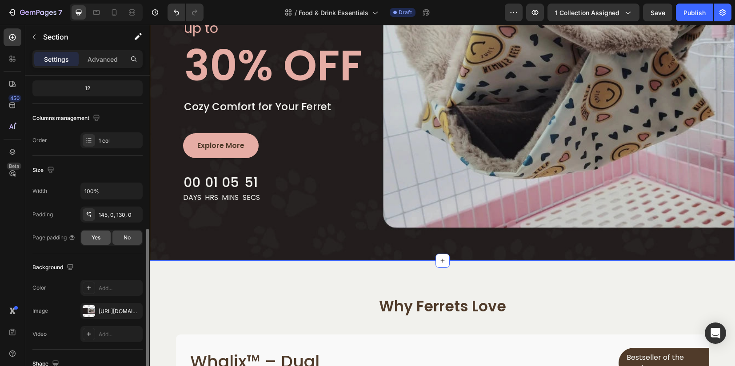
scroll to position [167, 0]
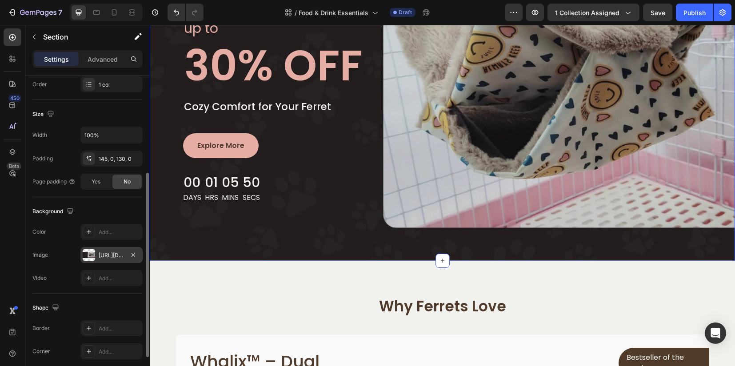
click at [95, 253] on div at bounding box center [89, 255] width 12 height 12
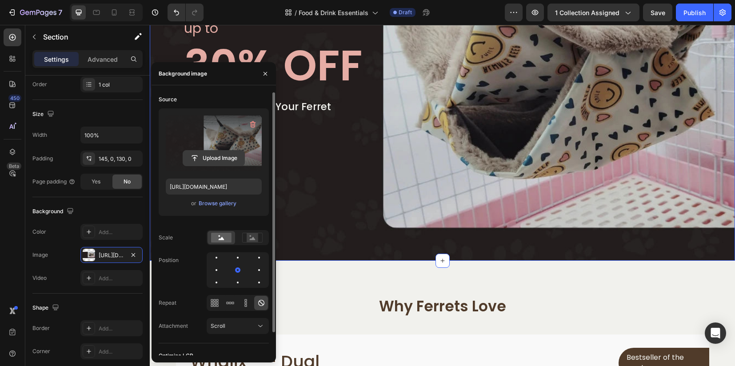
click at [199, 156] on input "file" at bounding box center [213, 158] width 61 height 15
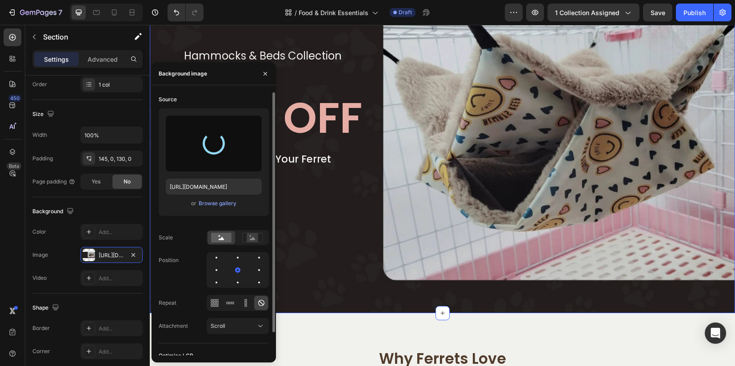
scroll to position [0, 0]
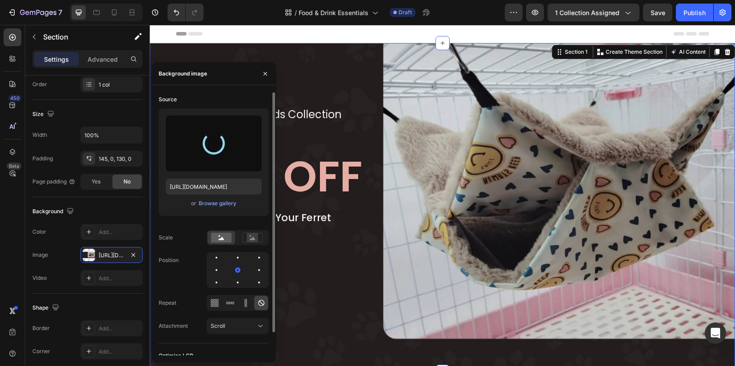
type input "[URL][DOMAIN_NAME]"
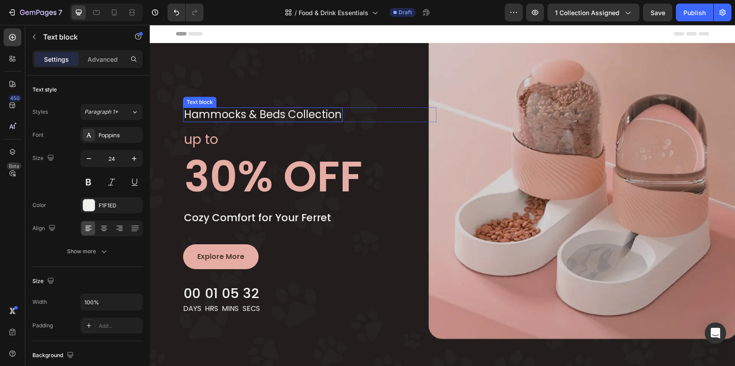
click at [250, 120] on div "hammocks & beds collection Text block" at bounding box center [262, 114] width 159 height 15
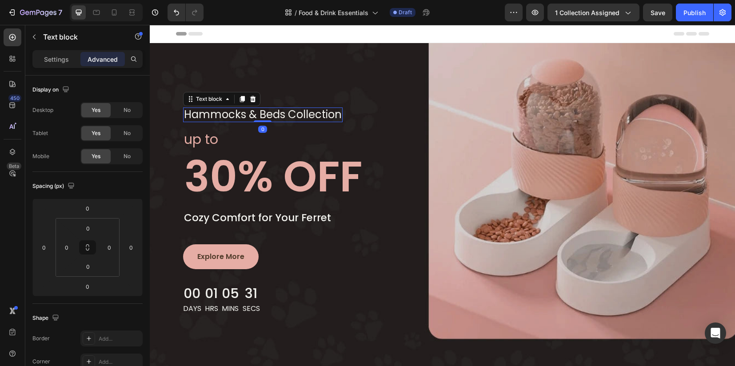
click at [278, 113] on p "hammocks & beds collection" at bounding box center [263, 114] width 158 height 13
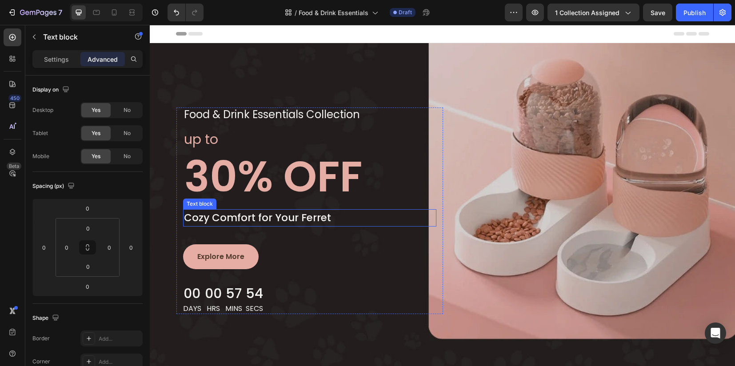
click at [259, 223] on p "Cozy Comfort for Your Ferret" at bounding box center [309, 218] width 251 height 16
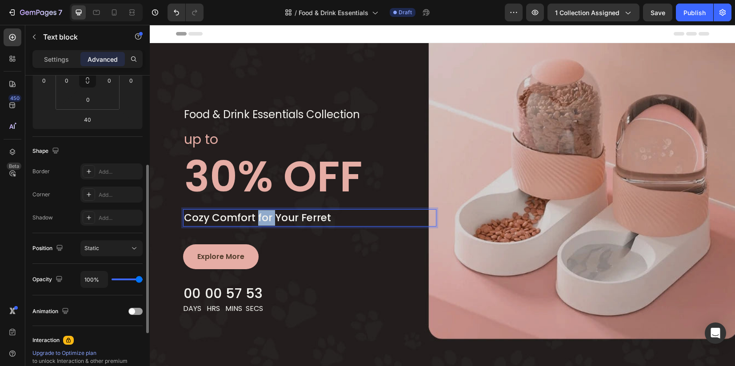
click at [259, 223] on p "Cozy Comfort for Your Ferret" at bounding box center [309, 218] width 251 height 16
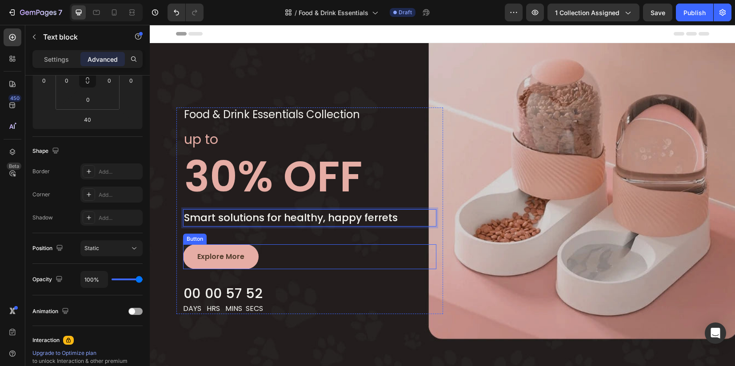
click at [365, 268] on div "Explore More Button" at bounding box center [309, 256] width 253 height 25
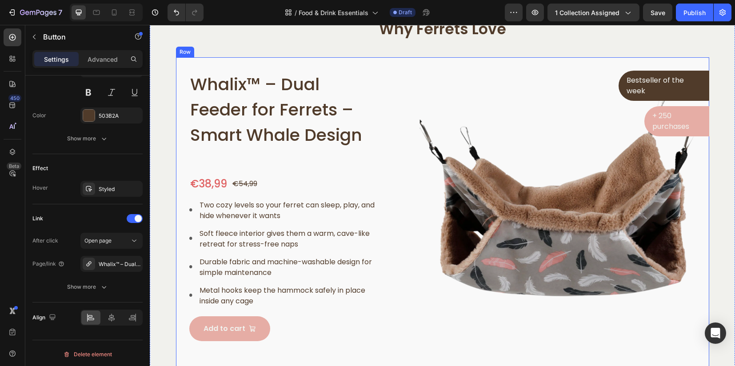
scroll to position [389, 0]
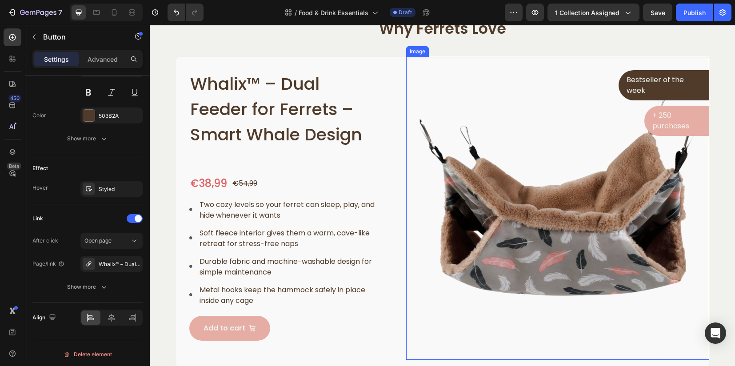
click at [553, 235] on img at bounding box center [557, 208] width 303 height 303
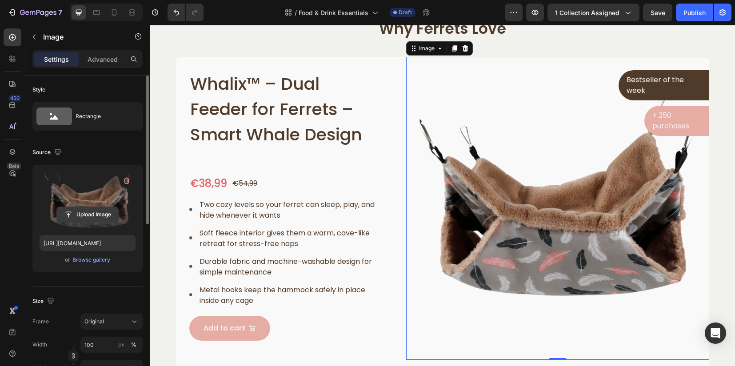
click at [90, 215] on input "file" at bounding box center [87, 214] width 61 height 15
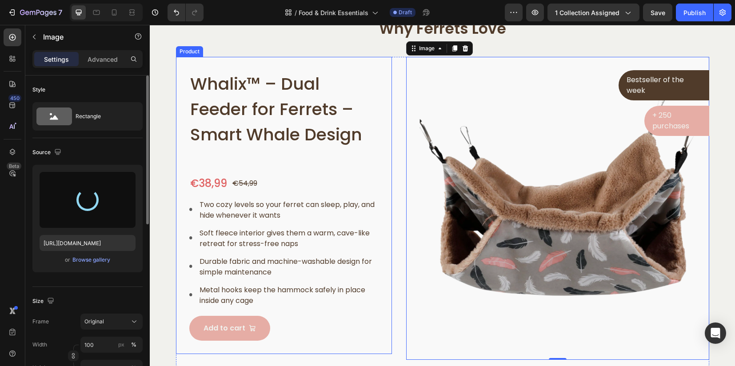
type input "[URL][DOMAIN_NAME]"
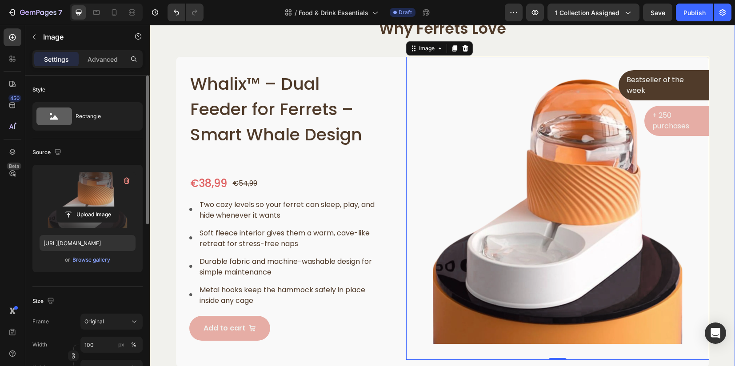
click at [718, 215] on div "Why Ferrets Love Heading Row Whalix™ – Dual Feeder for Ferrets – Smart Whale De…" at bounding box center [442, 193] width 572 height 348
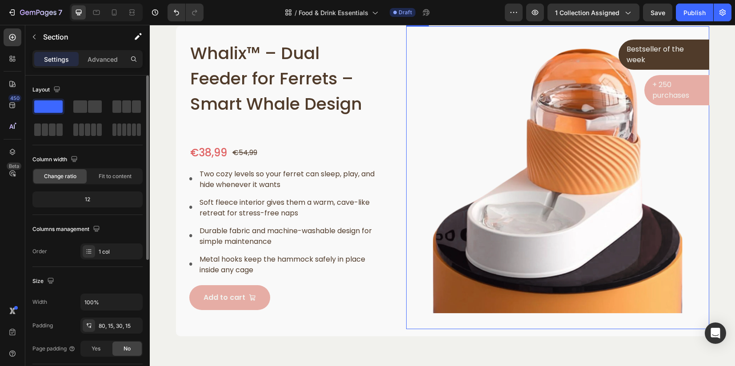
scroll to position [444, 0]
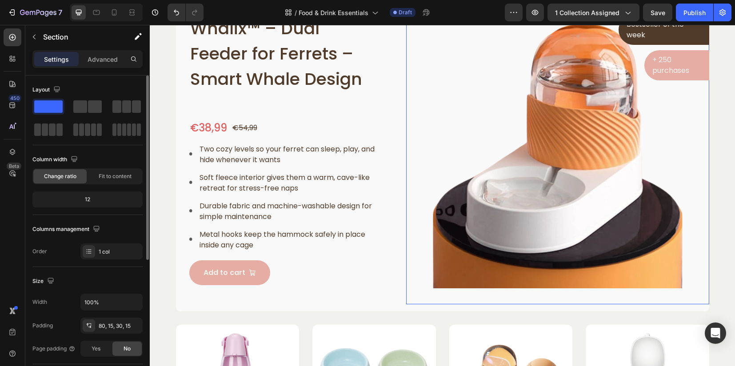
click at [587, 190] on img at bounding box center [557, 152] width 303 height 303
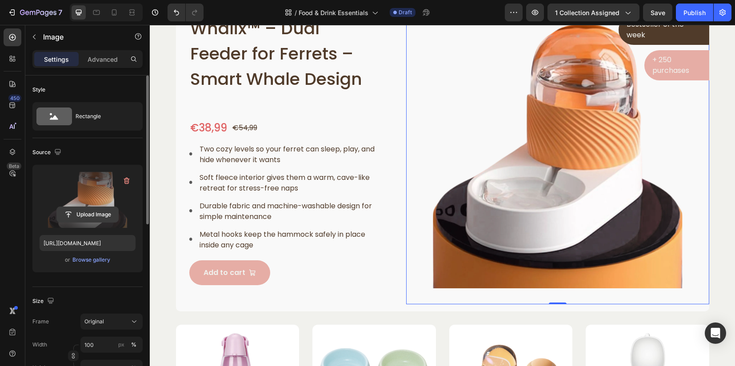
click at [86, 215] on input "file" at bounding box center [87, 214] width 61 height 15
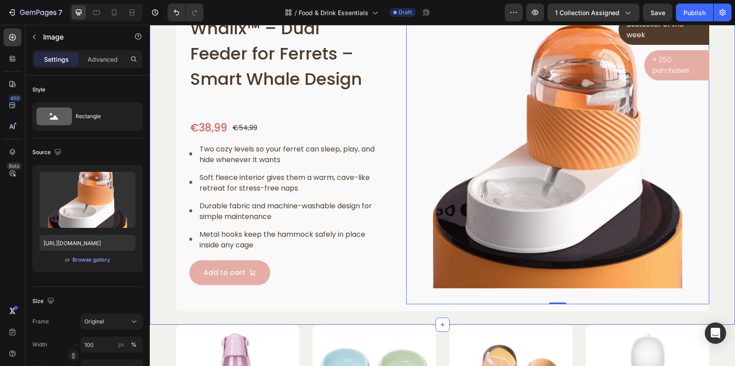
click at [712, 158] on div "Why Ferrets Love Heading Row Whalix™ – Dual Feeder for Ferrets – Smart Whale De…" at bounding box center [442, 137] width 572 height 348
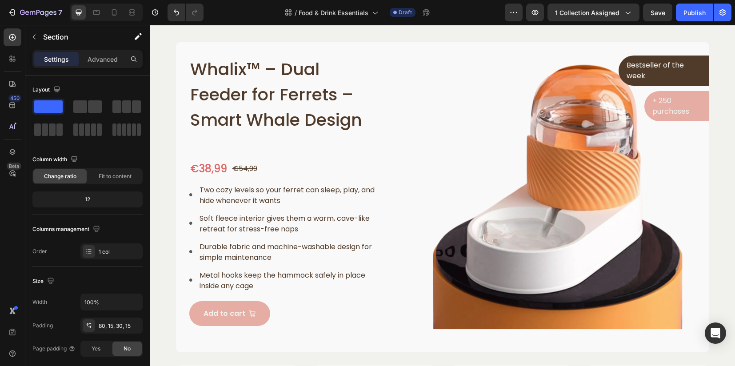
scroll to position [389, 0]
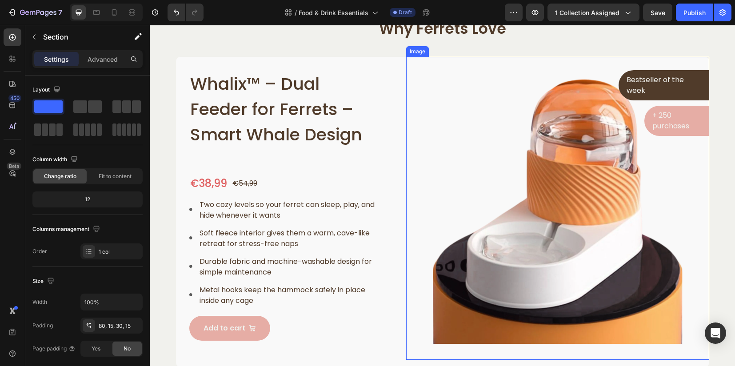
click at [628, 225] on img at bounding box center [557, 208] width 303 height 303
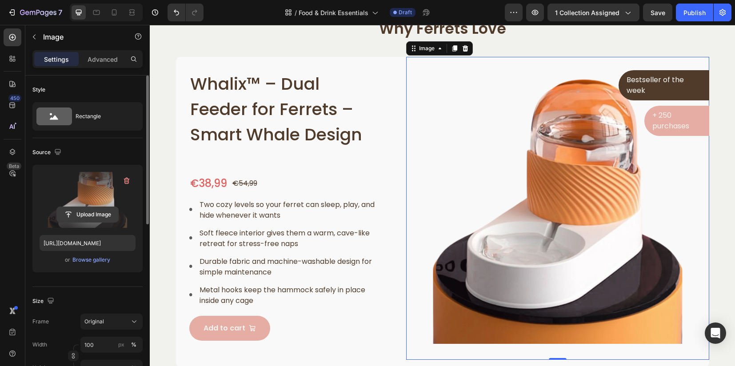
click at [81, 216] on input "file" at bounding box center [87, 214] width 61 height 15
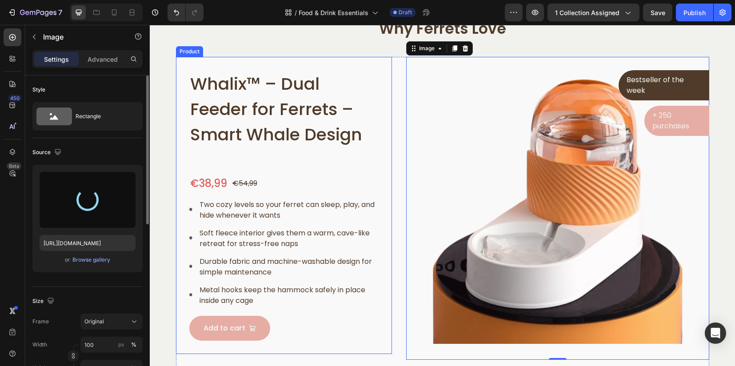
type input "[URL][DOMAIN_NAME]"
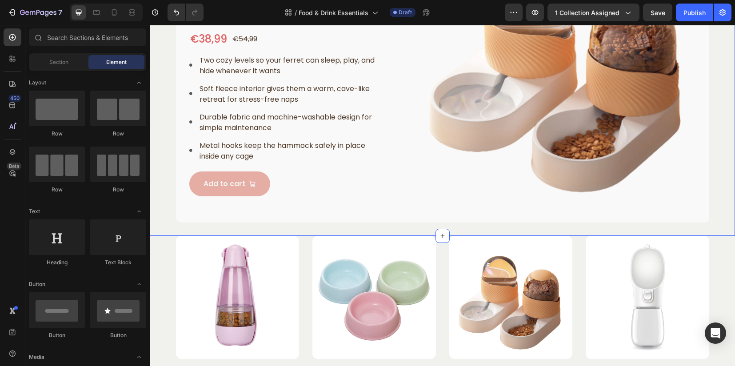
scroll to position [465, 0]
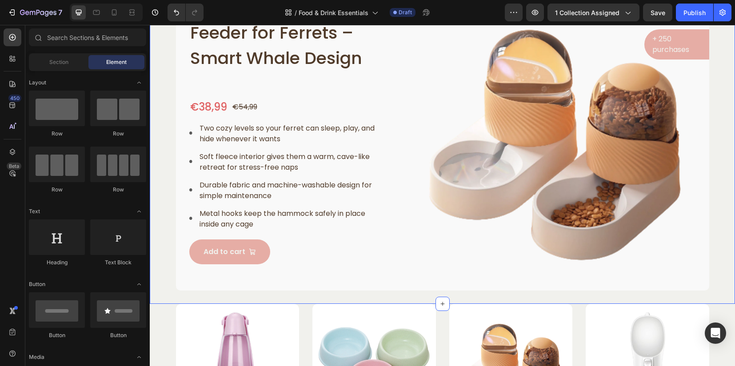
click at [717, 171] on div "Why Ferrets Love Heading Row Whalix™ – Dual Feeder for Ferrets – Smart Whale De…" at bounding box center [442, 116] width 572 height 348
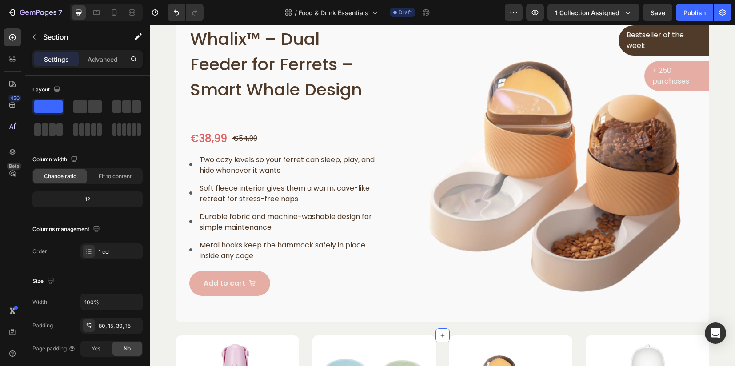
scroll to position [410, 0]
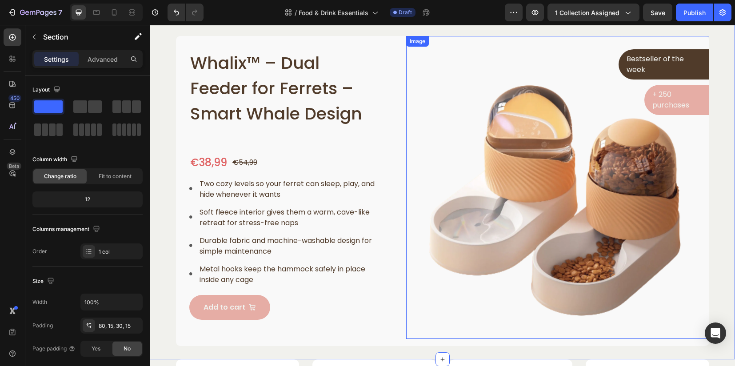
click at [569, 199] on img at bounding box center [557, 187] width 303 height 303
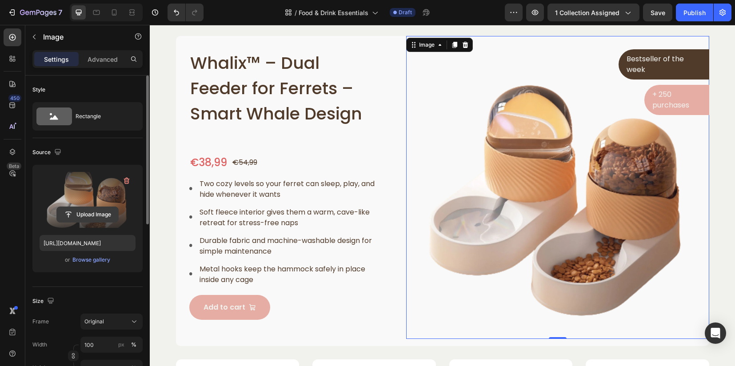
click at [76, 216] on input "file" at bounding box center [87, 214] width 61 height 15
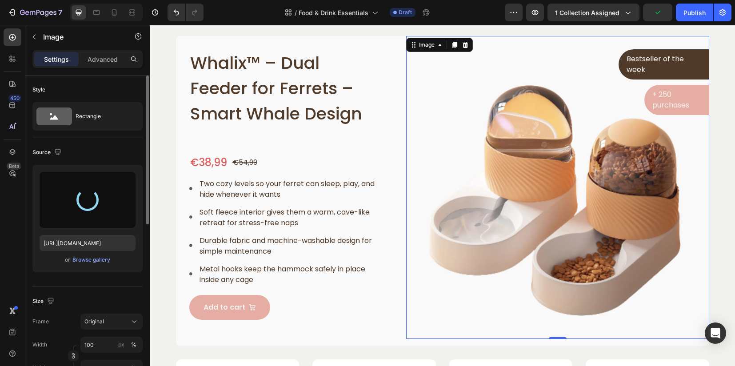
type input "[URL][DOMAIN_NAME]"
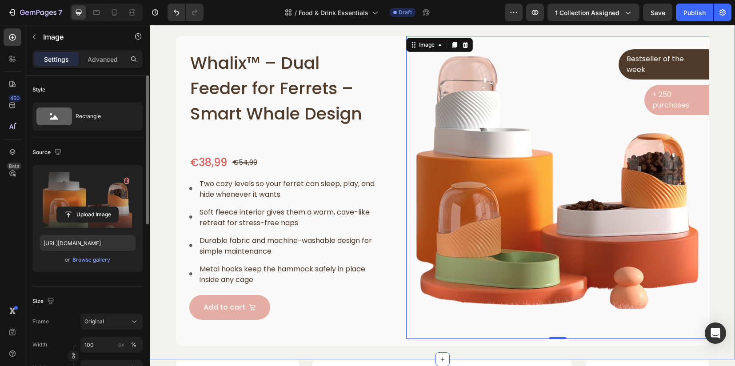
click at [714, 170] on div "Why Ferrets Love Heading Row Whalix™ – Dual Feeder for Ferrets – Smart Whale De…" at bounding box center [442, 172] width 572 height 348
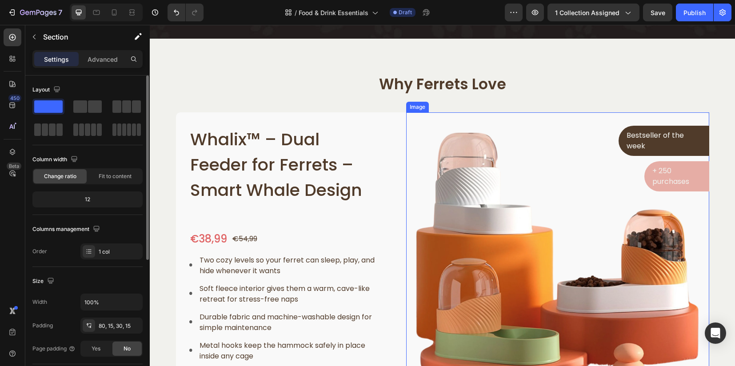
scroll to position [389, 0]
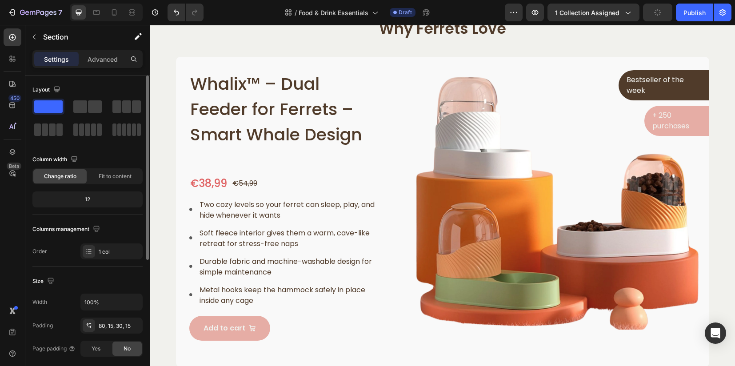
click at [723, 224] on div "Why Ferrets Love Heading Row Whalix™ – Dual Feeder for Ferrets – Smart Whale De…" at bounding box center [442, 181] width 585 height 397
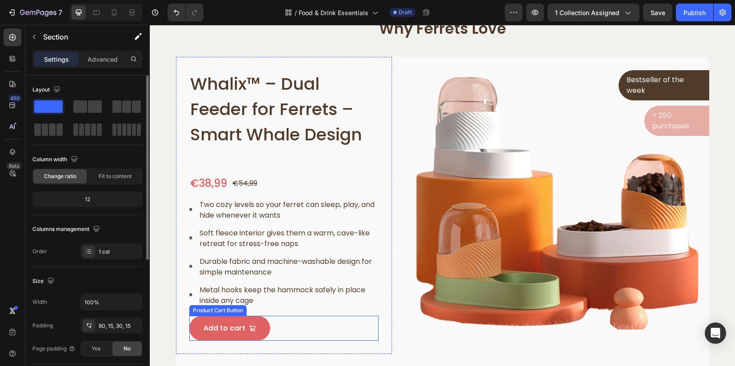
click at [254, 334] on button "Add to cart" at bounding box center [229, 328] width 81 height 25
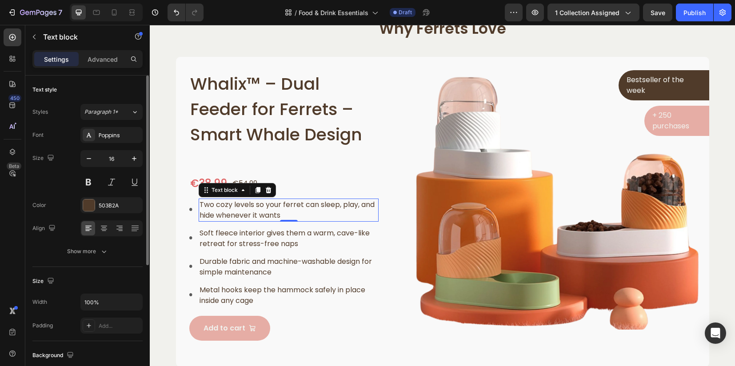
click at [258, 204] on p "Two cozy levels so your ferret can sleep, play, and hide whenever it wants" at bounding box center [288, 209] width 178 height 21
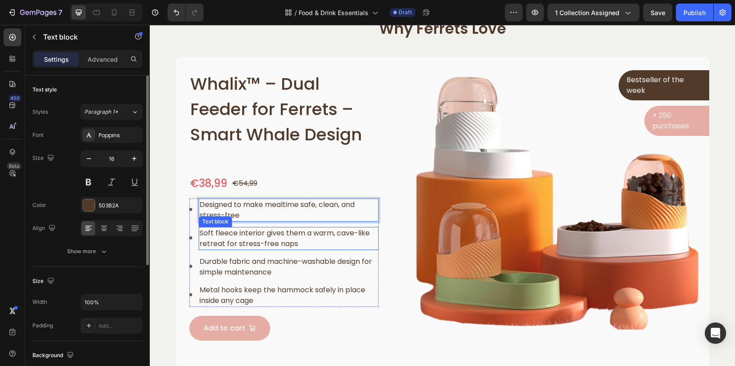
click at [275, 236] on p "Soft fleece interior gives them a warm, cave-like retreat for stress-free naps" at bounding box center [288, 238] width 178 height 21
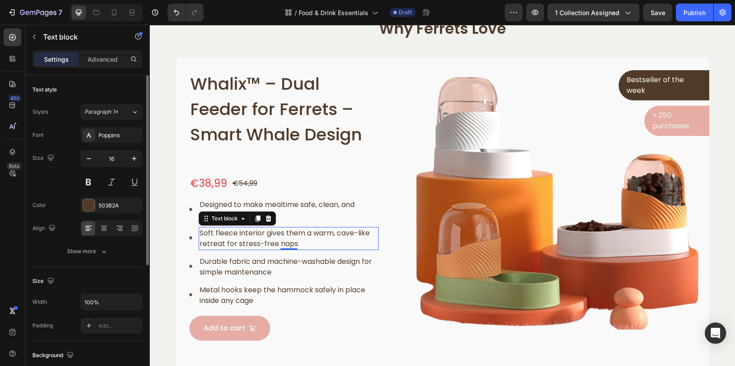
click at [275, 236] on p "Soft fleece interior gives them a warm, cave-like retreat for stress-free naps" at bounding box center [288, 238] width 178 height 21
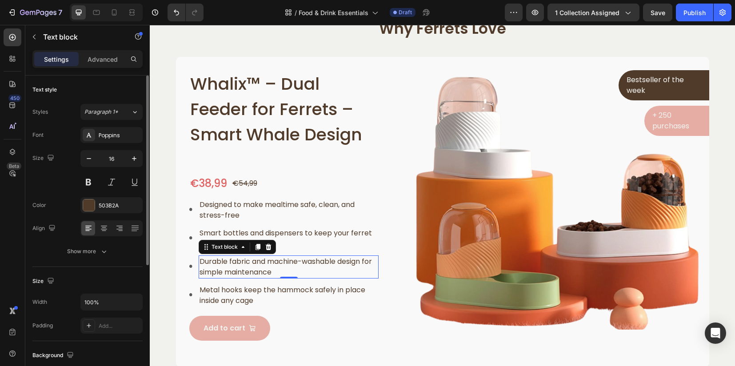
click at [230, 270] on p "Durable fabric and machine-washable design for simple maintenance" at bounding box center [288, 266] width 178 height 21
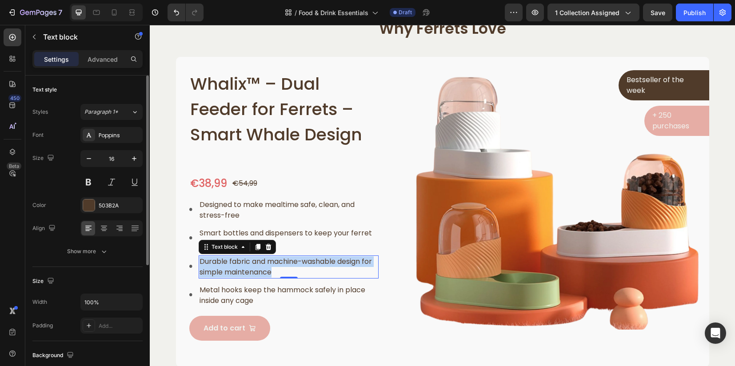
click at [230, 270] on p "Durable fabric and machine-washable design for simple maintenance" at bounding box center [288, 266] width 178 height 21
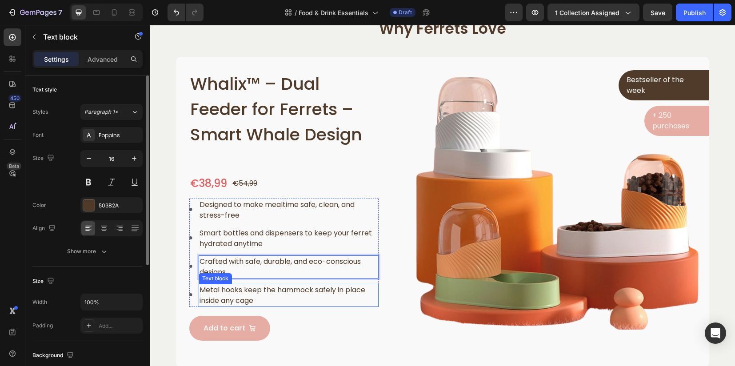
click at [228, 291] on p "Metal hooks keep the hammock safely in place inside any cage" at bounding box center [288, 295] width 178 height 21
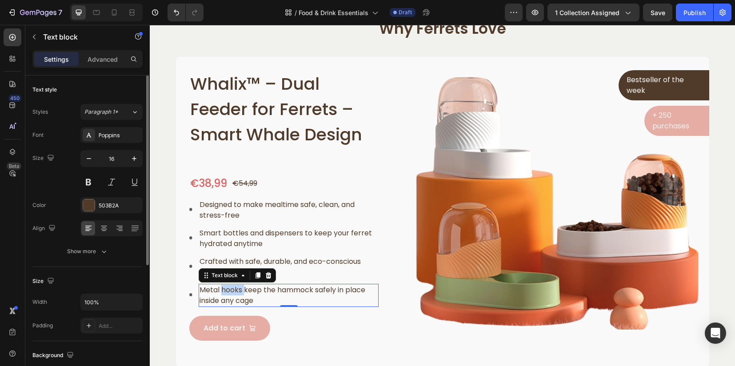
click at [228, 291] on p "Metal hooks keep the hammock safely in place inside any cage" at bounding box center [288, 295] width 178 height 21
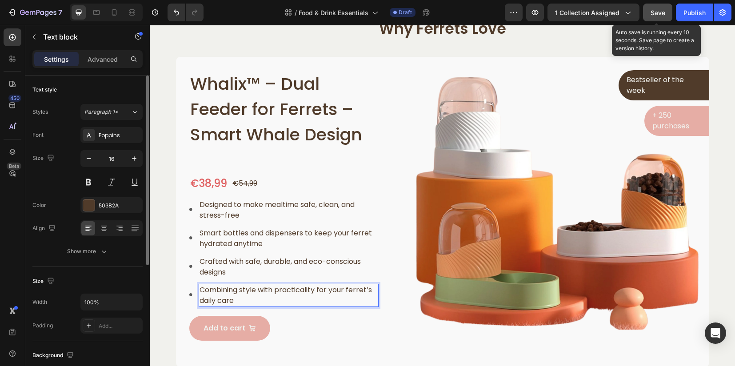
click at [654, 16] on div "Save" at bounding box center [657, 12] width 15 height 9
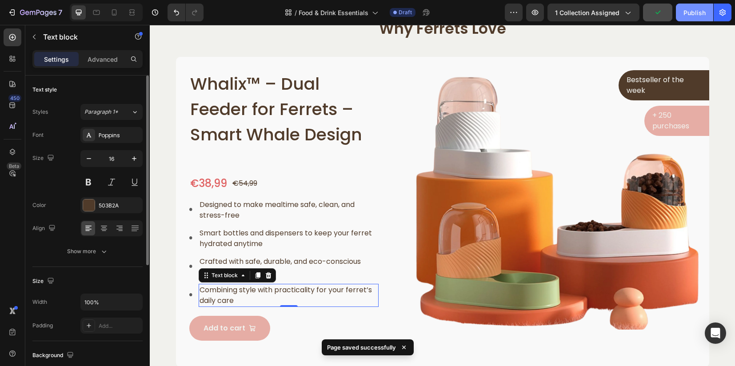
click at [692, 12] on div "Publish" at bounding box center [694, 12] width 22 height 9
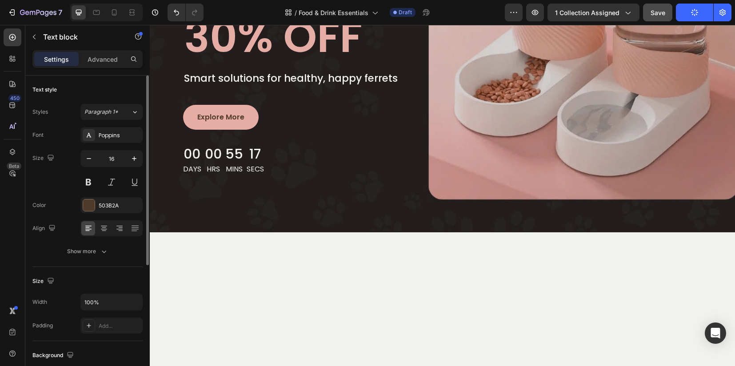
scroll to position [0, 0]
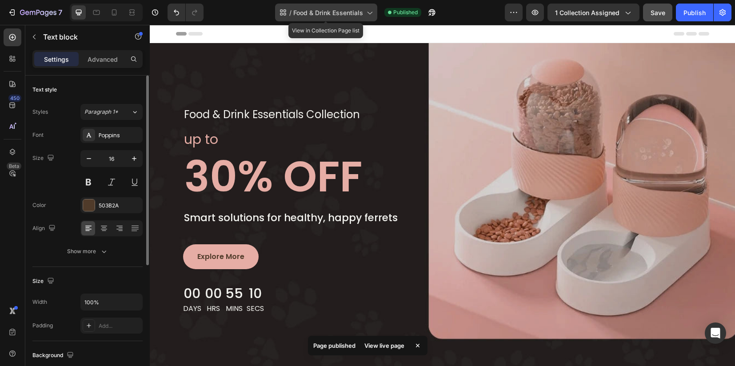
click at [371, 14] on icon at bounding box center [369, 12] width 9 height 9
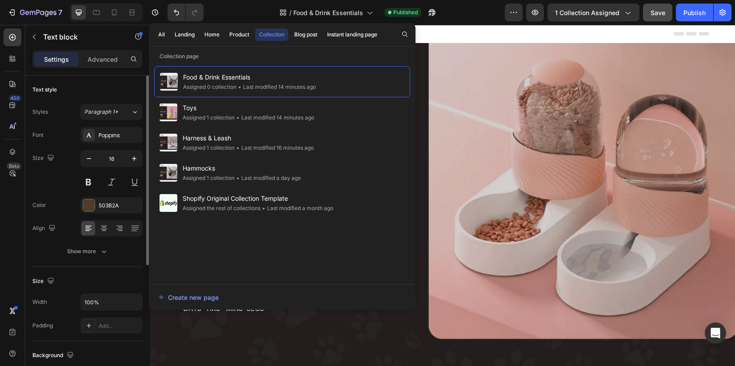
click at [665, 14] on button "Save" at bounding box center [657, 13] width 29 height 18
